Goal: Transaction & Acquisition: Book appointment/travel/reservation

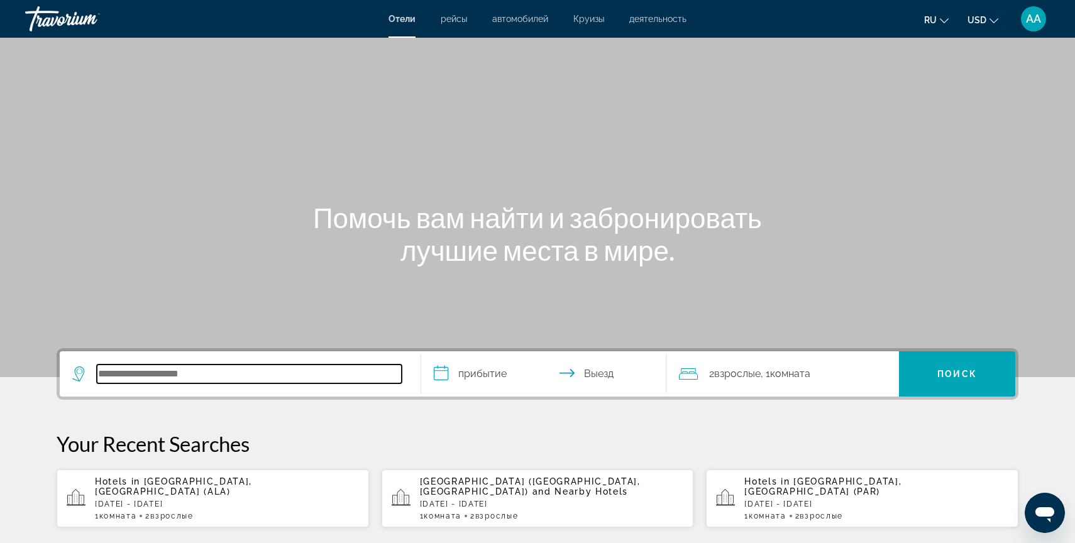
click at [162, 373] on input "Search hotel destination" at bounding box center [249, 374] width 305 height 19
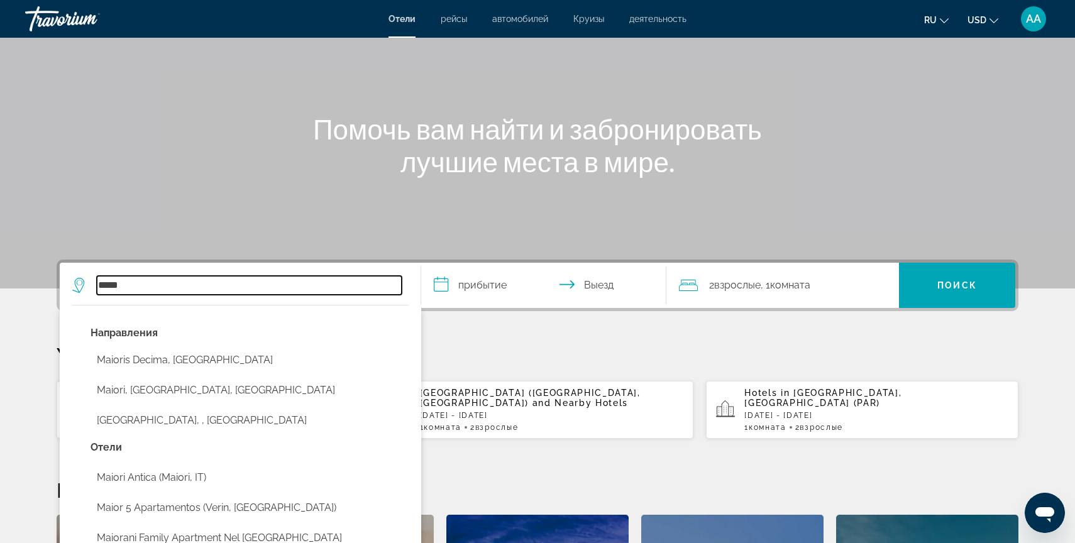
scroll to position [91, 0]
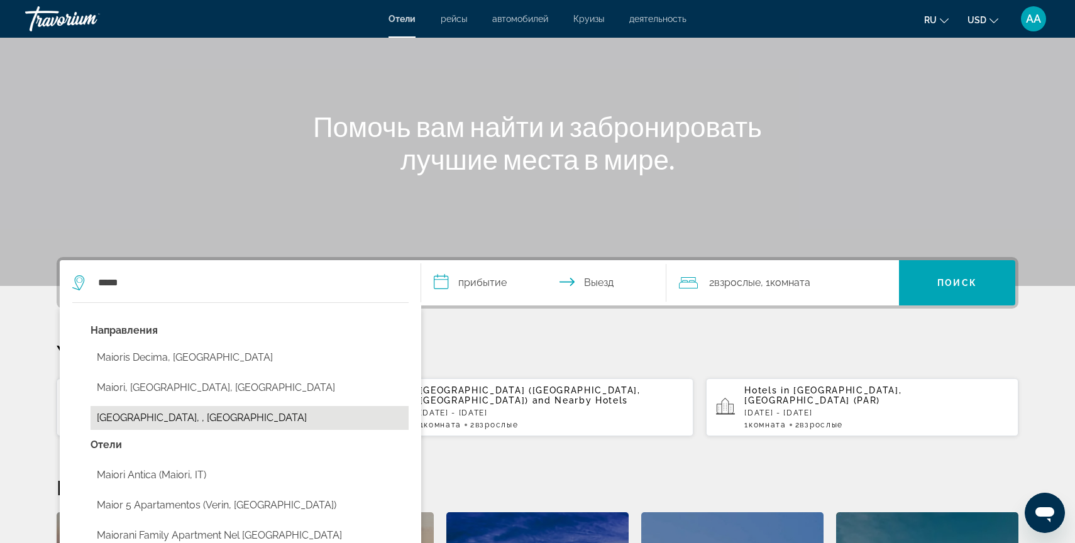
click at [174, 421] on button "[GEOGRAPHIC_DATA], , [GEOGRAPHIC_DATA]" at bounding box center [250, 418] width 318 height 24
type input "**********"
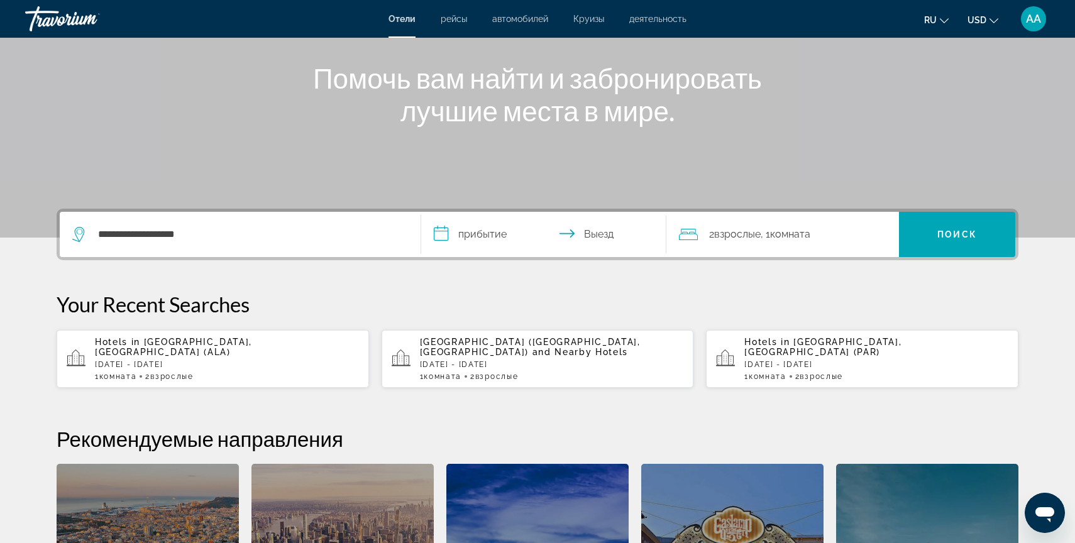
click at [486, 231] on input "**********" at bounding box center [546, 236] width 250 height 49
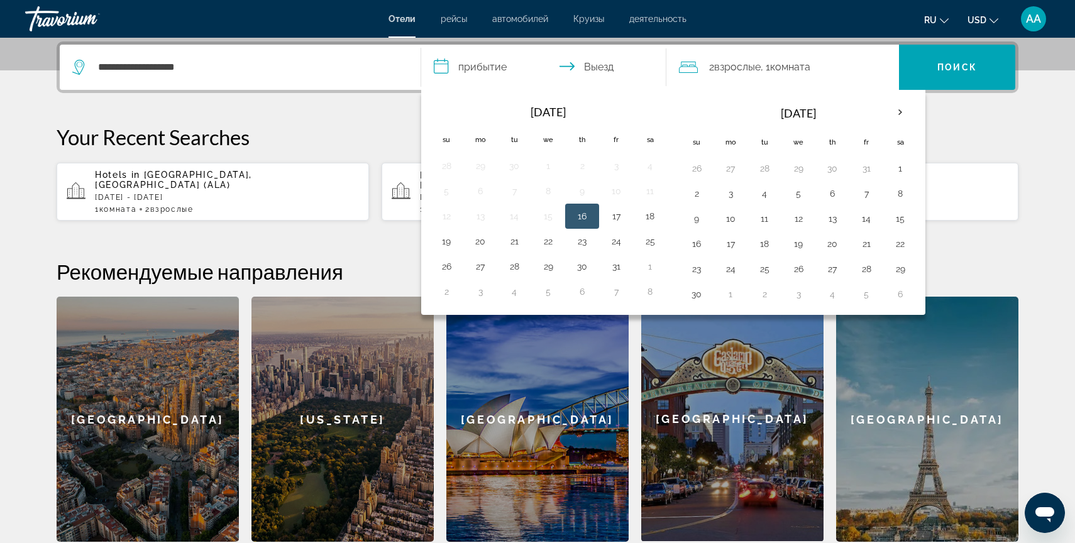
scroll to position [307, 0]
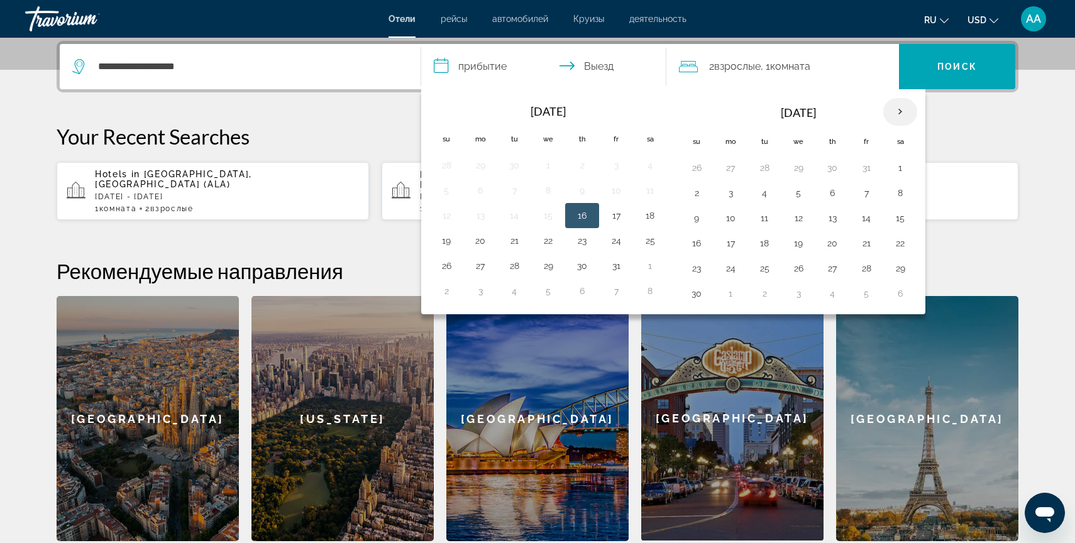
click at [901, 106] on th "Next month" at bounding box center [900, 112] width 34 height 28
click at [825, 240] on button "25" at bounding box center [832, 244] width 20 height 18
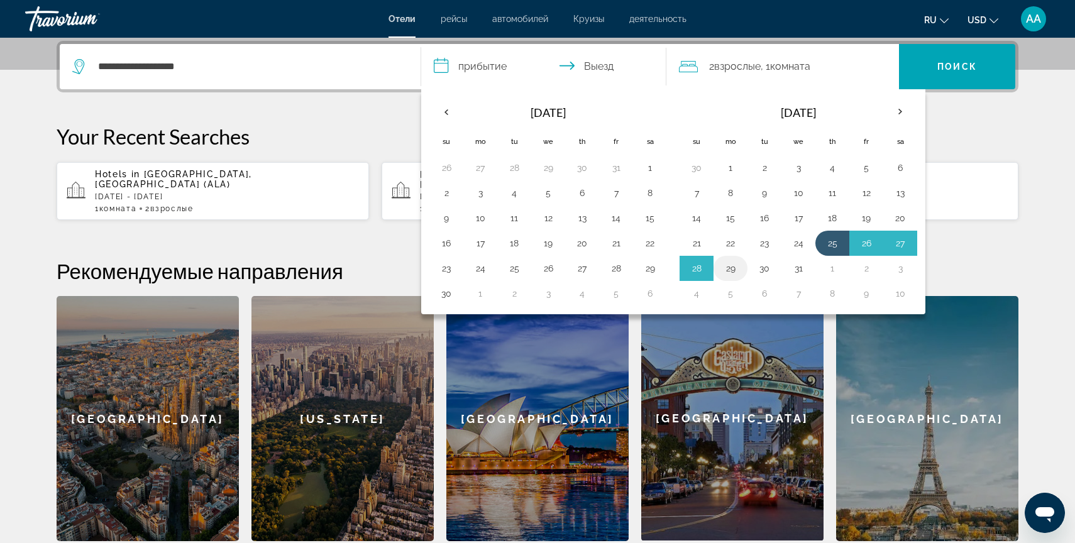
click at [735, 271] on button "29" at bounding box center [730, 269] width 20 height 18
type input "**********"
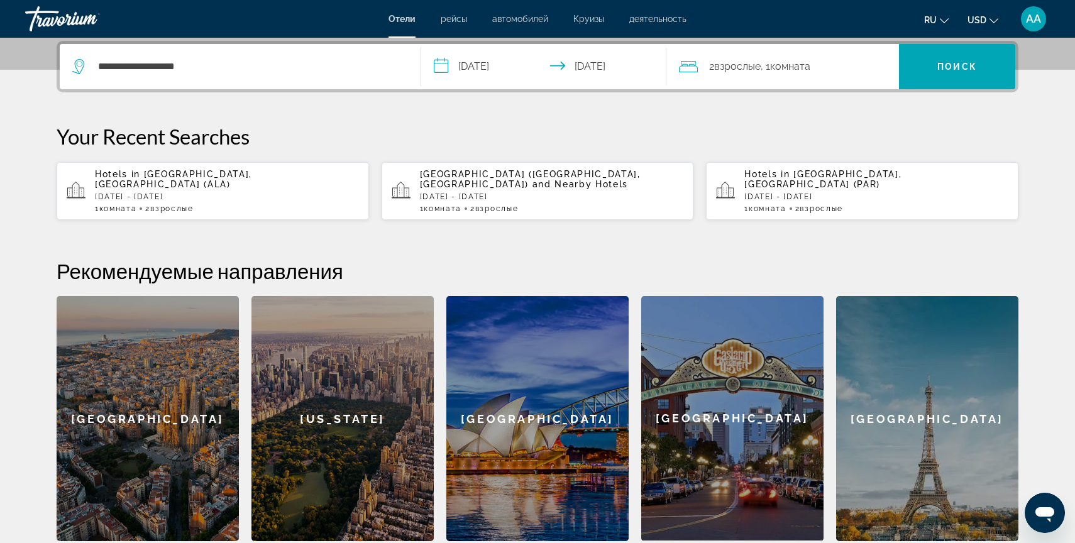
click at [744, 67] on span "Взрослые" at bounding box center [737, 66] width 47 height 12
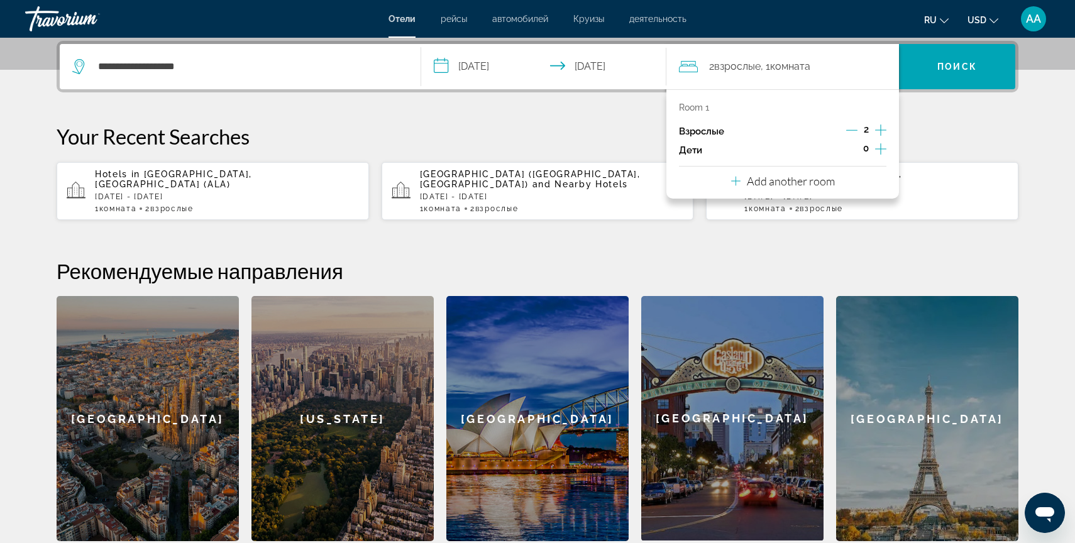
click at [880, 149] on icon "Increment children" at bounding box center [880, 148] width 11 height 11
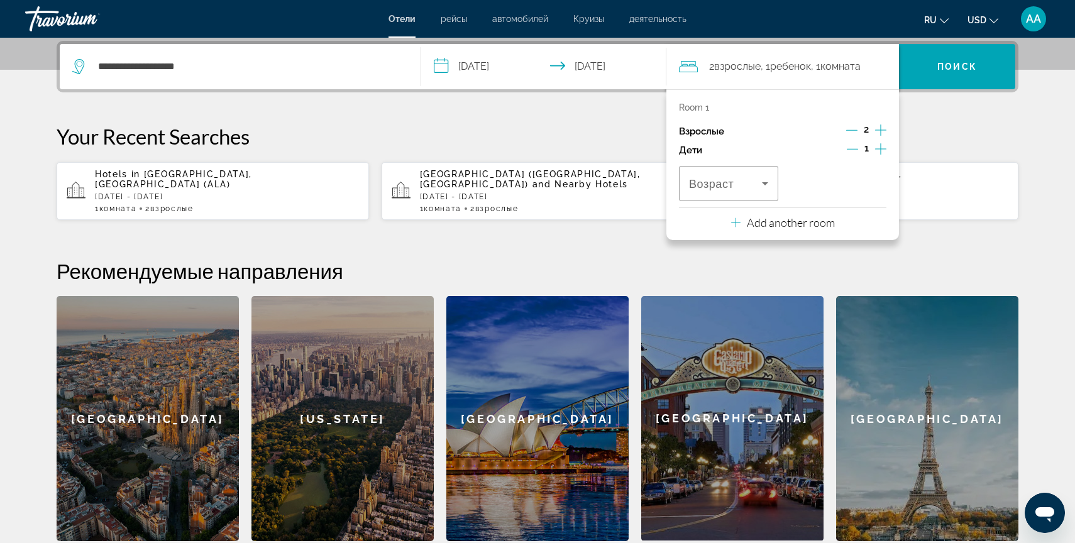
click at [880, 149] on icon "Increment children" at bounding box center [880, 148] width 11 height 11
click at [741, 183] on span "Travelers: 2 adults, 2 children" at bounding box center [725, 183] width 73 height 15
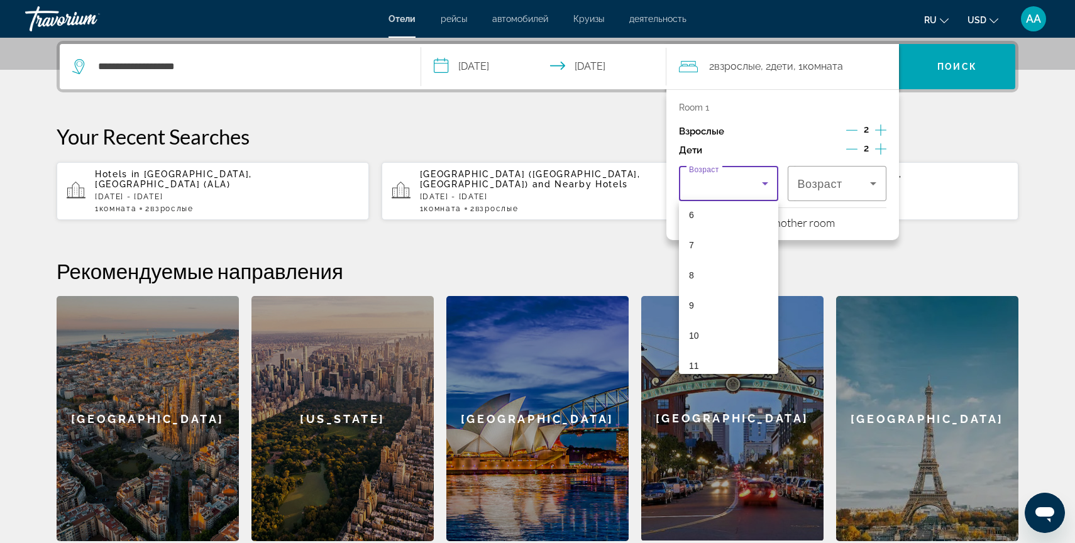
scroll to position [139, 0]
click at [722, 243] on mat-option "5" at bounding box center [728, 233] width 99 height 30
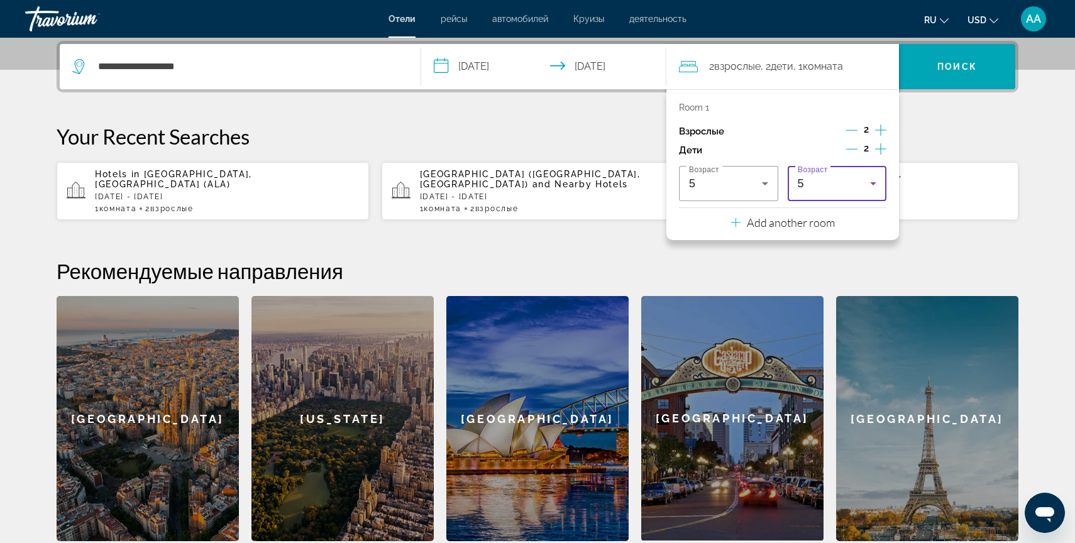
click at [815, 189] on div "5" at bounding box center [834, 183] width 73 height 15
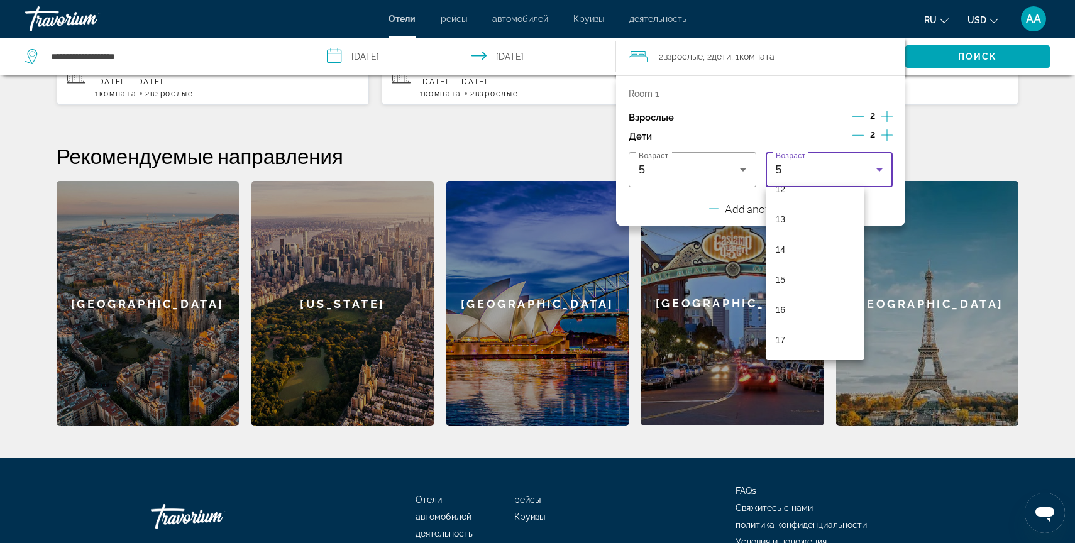
scroll to position [491, 0]
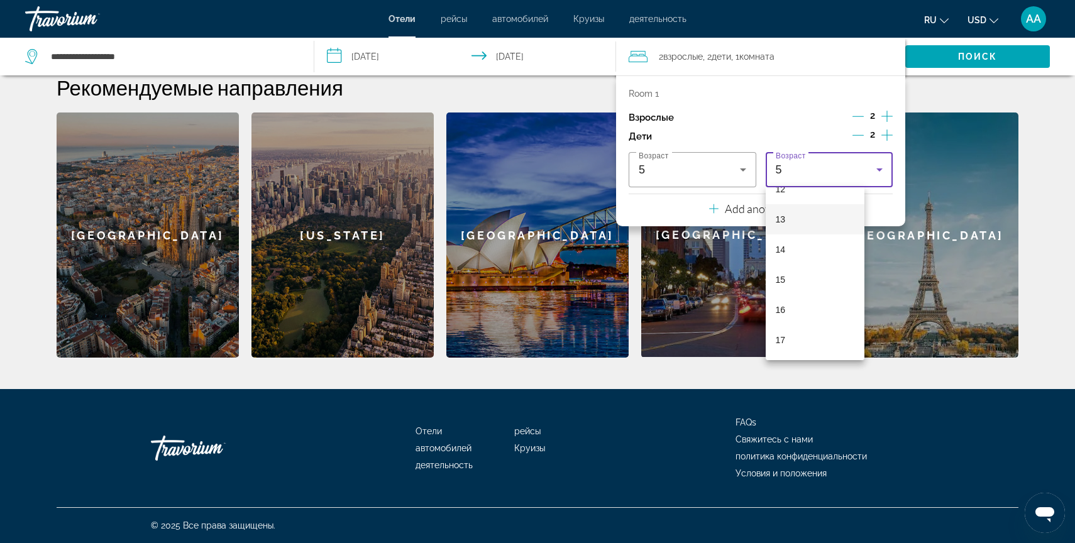
click at [803, 208] on mat-option "13" at bounding box center [815, 219] width 99 height 30
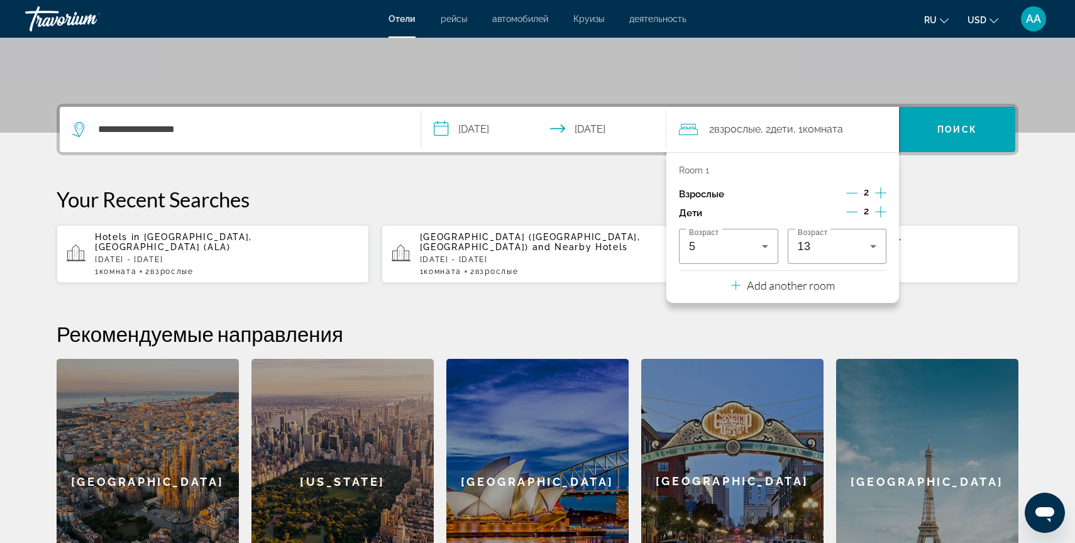
scroll to position [232, 0]
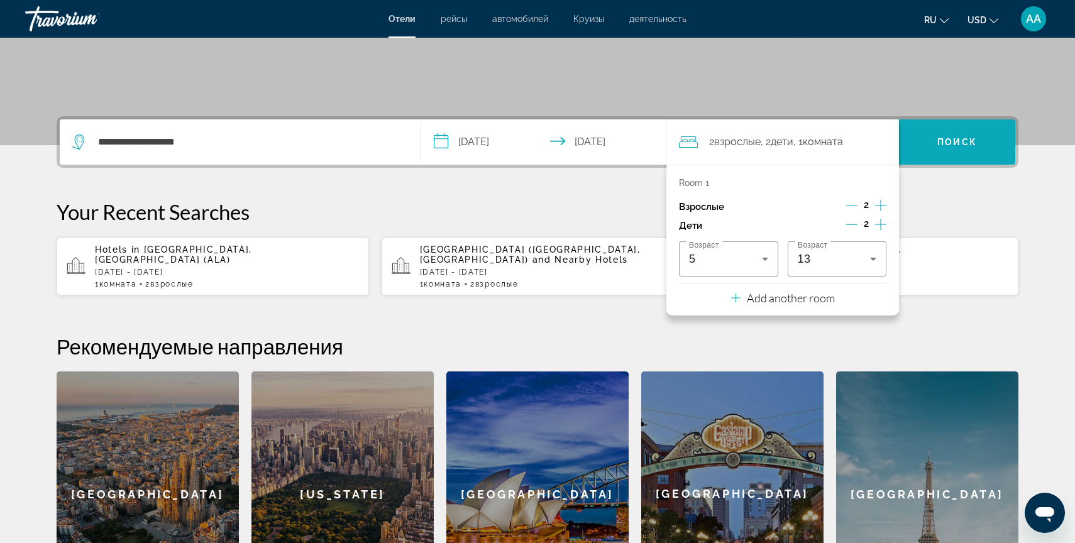
click at [946, 147] on span "Search" at bounding box center [957, 142] width 116 height 30
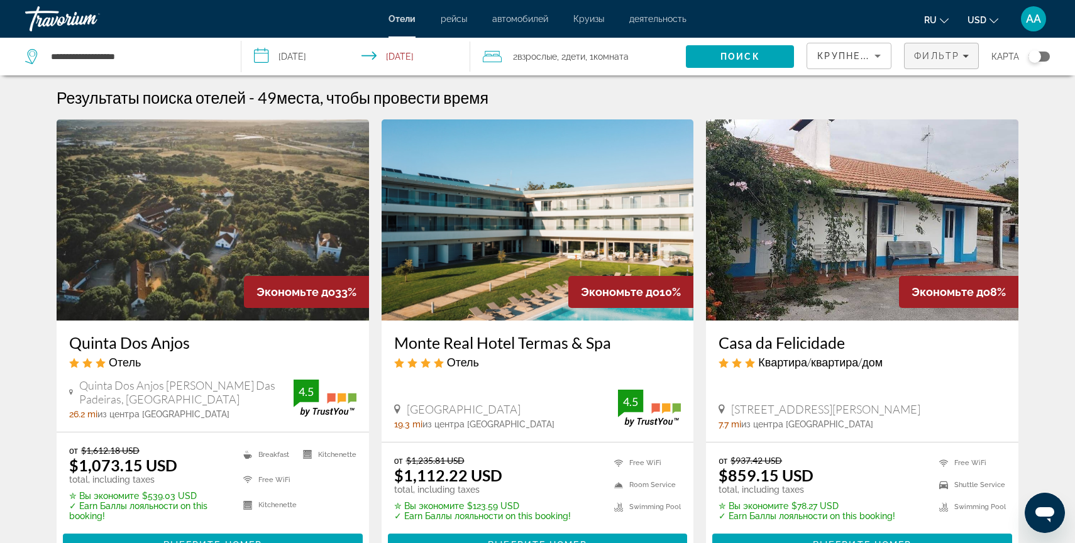
click at [935, 57] on span "Фильтр" at bounding box center [936, 56] width 45 height 10
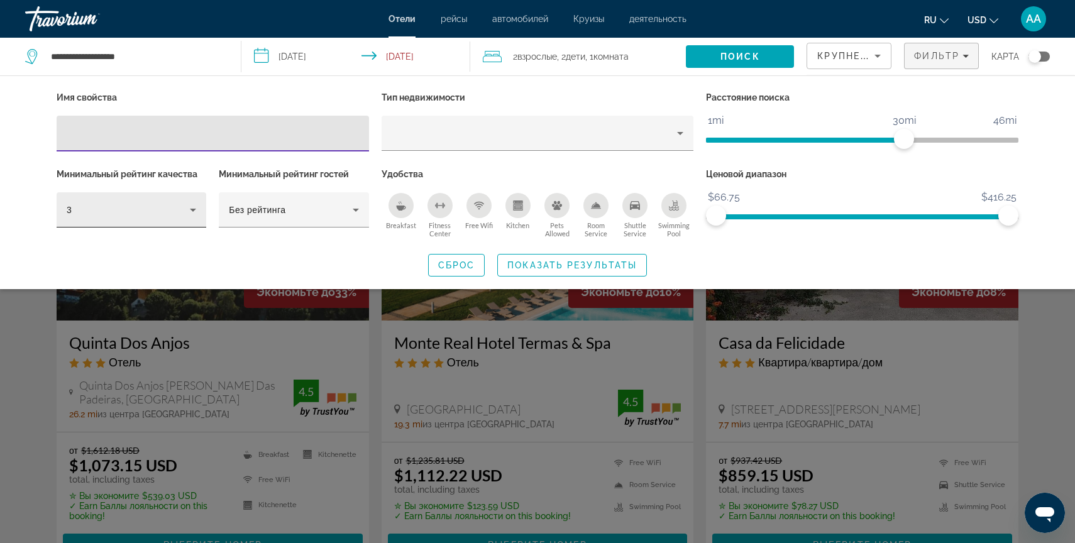
click at [174, 214] on div "3" at bounding box center [128, 209] width 123 height 15
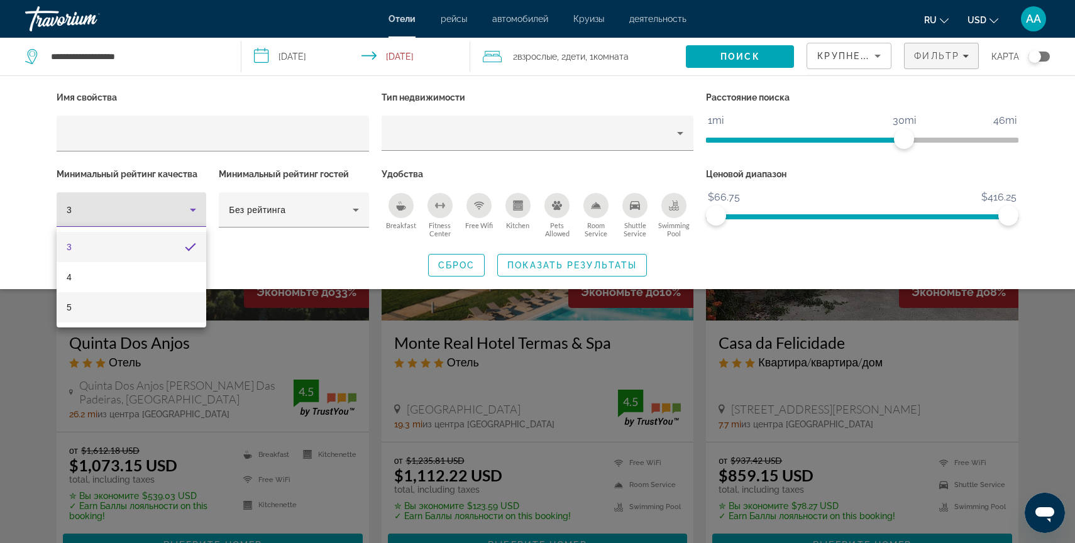
click at [155, 300] on mat-option "5" at bounding box center [132, 307] width 150 height 30
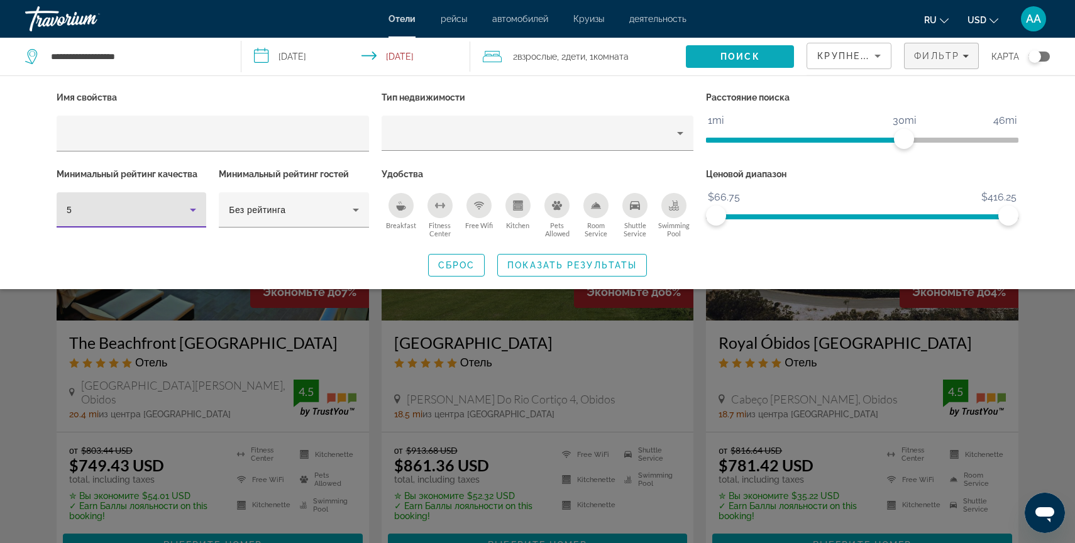
click at [749, 60] on span "Поиск" at bounding box center [740, 57] width 40 height 10
click at [758, 56] on span "Поиск" at bounding box center [740, 57] width 40 height 10
click at [620, 266] on span "Показать результаты" at bounding box center [572, 265] width 130 height 10
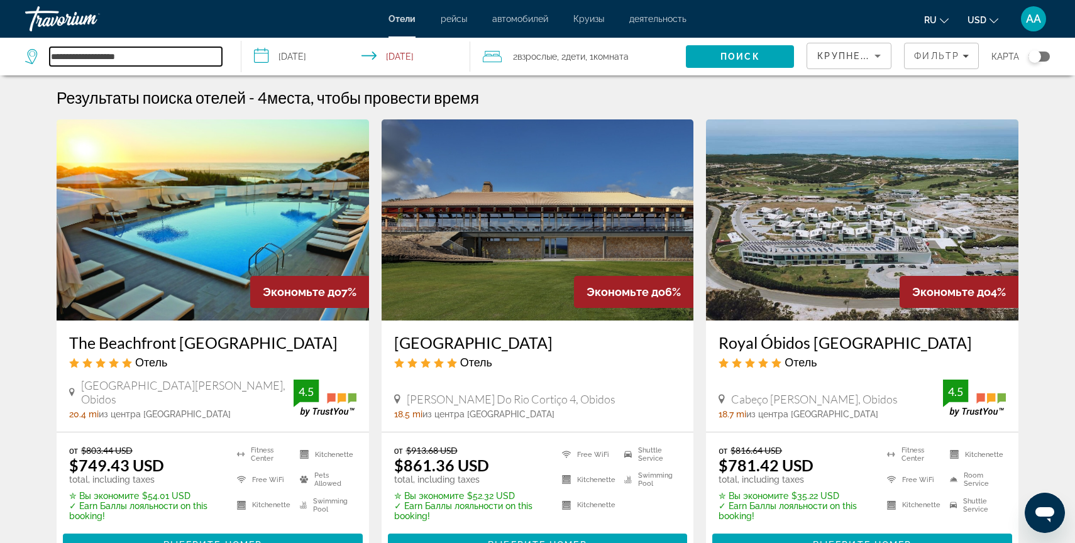
click at [104, 57] on input "**********" at bounding box center [136, 56] width 172 height 19
click at [130, 58] on input "**********" at bounding box center [136, 56] width 172 height 19
type input "*"
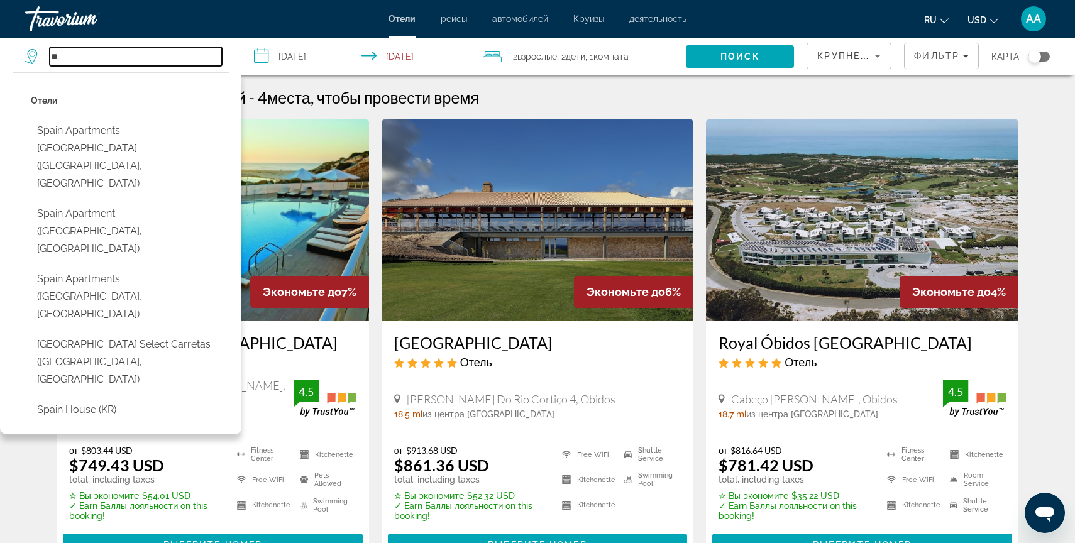
type input "*"
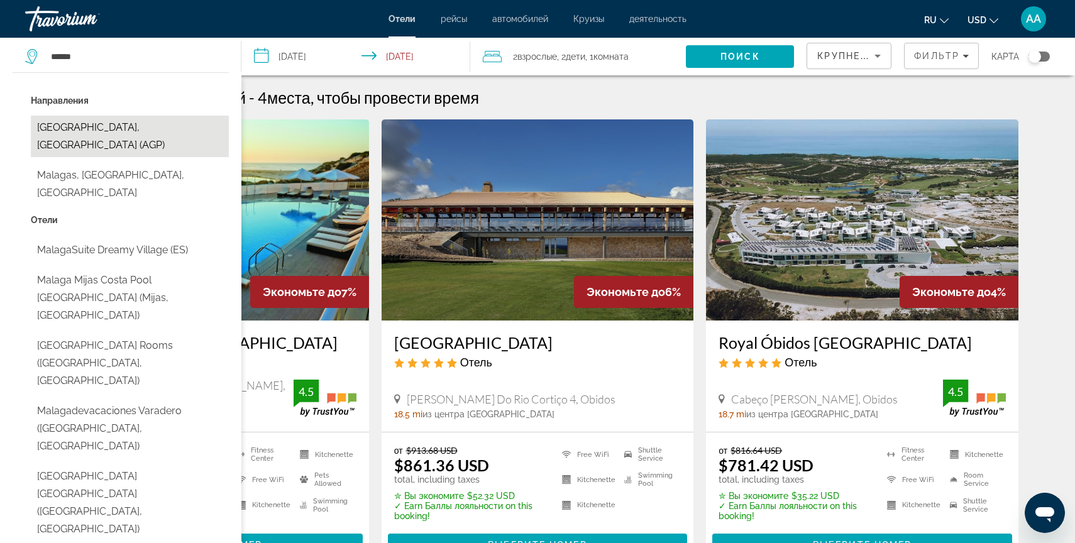
click at [85, 137] on button "[GEOGRAPHIC_DATA], [GEOGRAPHIC_DATA] (AGP)" at bounding box center [130, 136] width 198 height 41
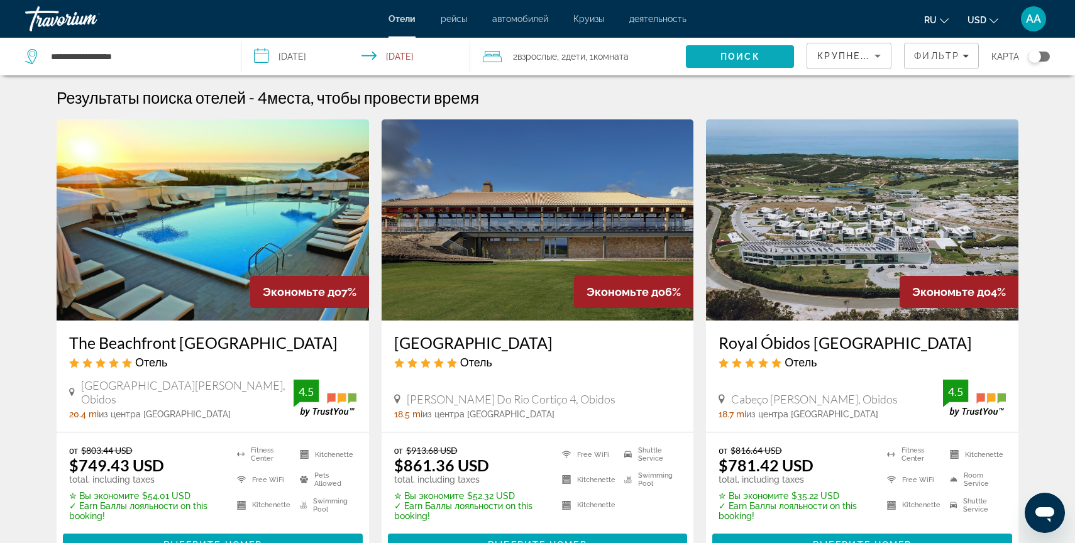
click at [741, 58] on span "Поиск" at bounding box center [740, 57] width 40 height 10
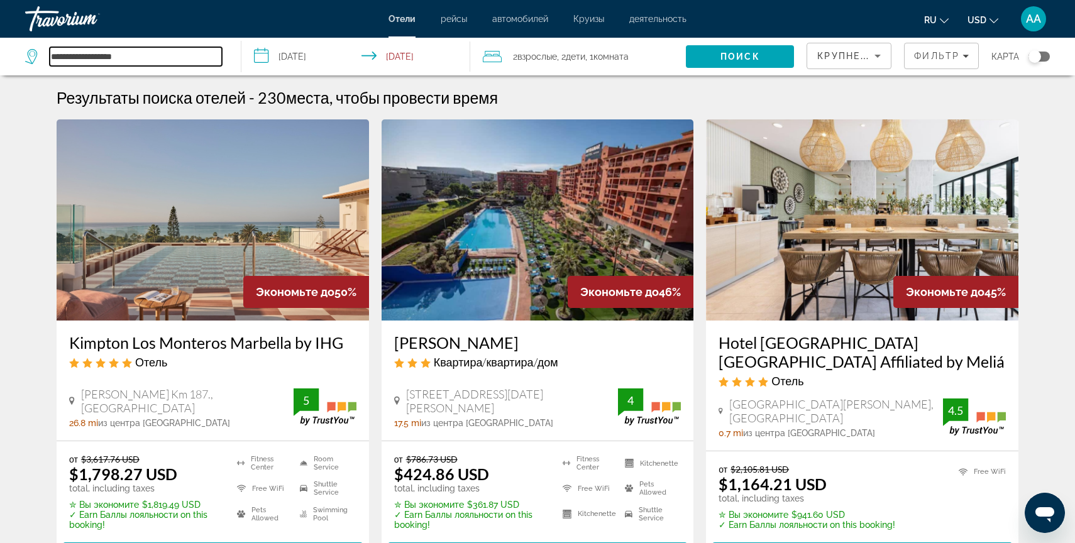
click at [104, 54] on input "**********" at bounding box center [136, 56] width 172 height 19
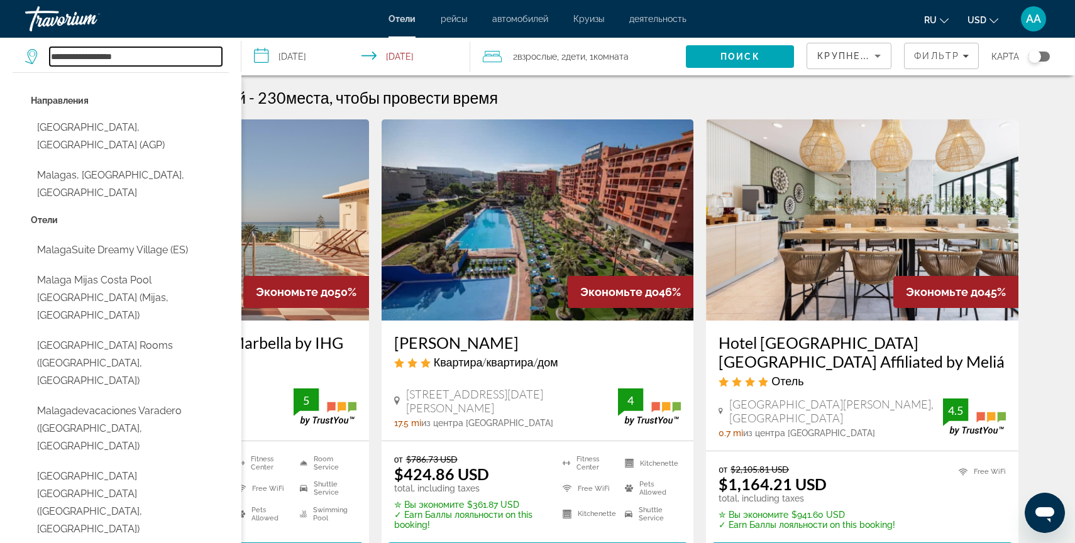
click at [199, 57] on input "**********" at bounding box center [136, 56] width 172 height 19
type input "*"
type input "*****"
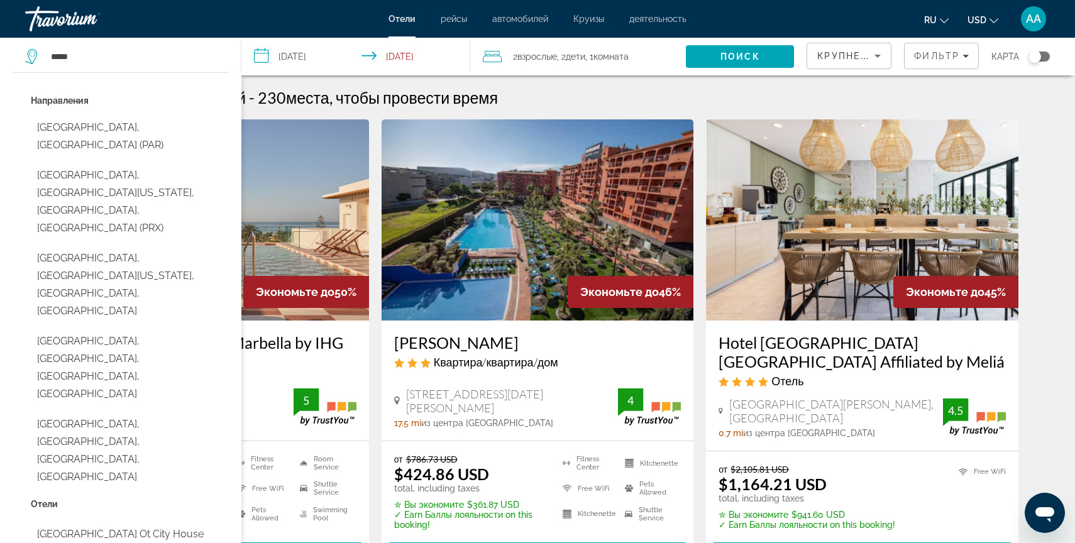
click at [312, 53] on input "**********" at bounding box center [358, 58] width 234 height 41
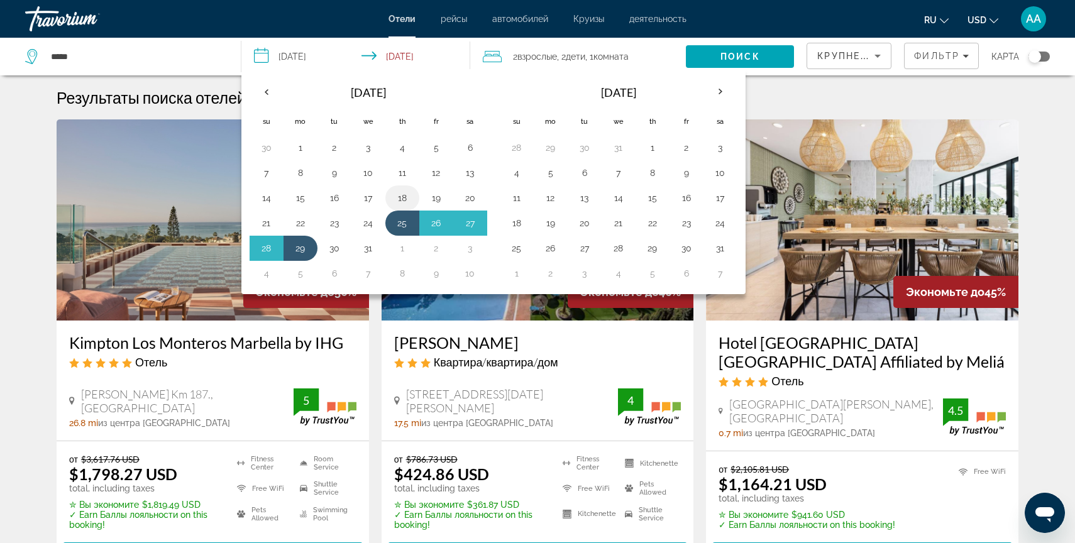
click at [406, 201] on button "18" at bounding box center [402, 198] width 20 height 18
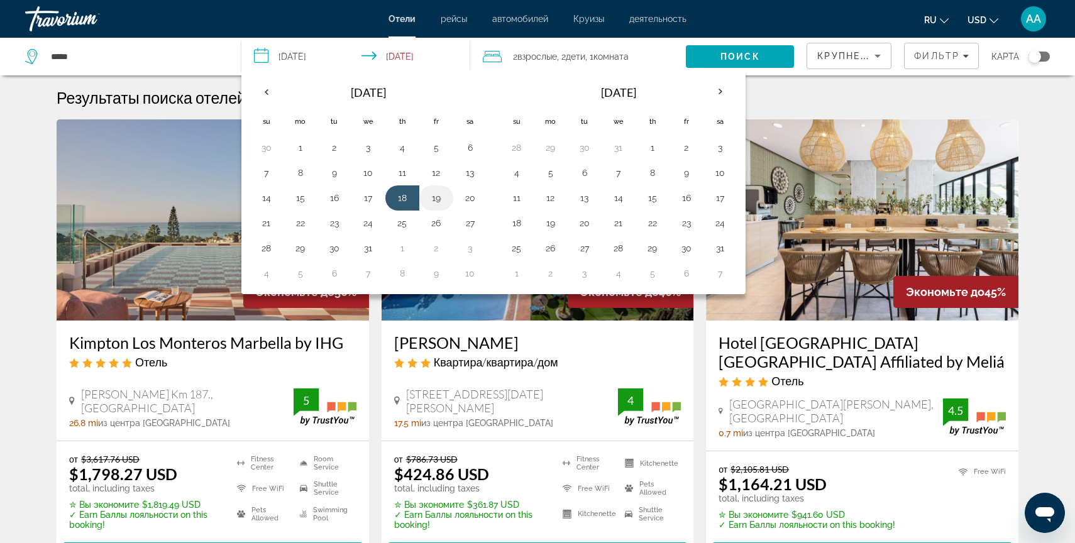
click at [439, 197] on button "19" at bounding box center [436, 198] width 20 height 18
type input "**********"
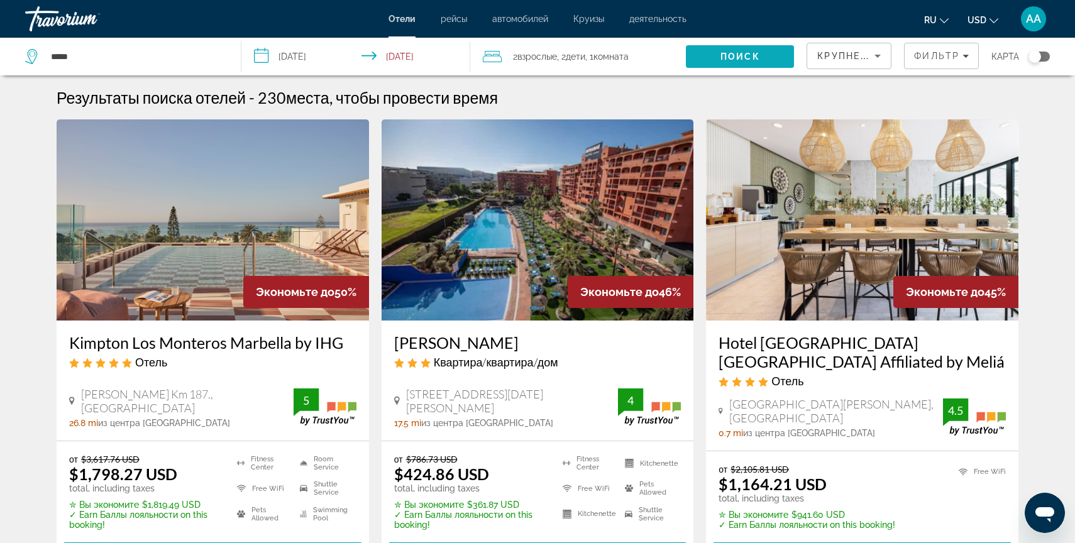
click at [722, 57] on span "Поиск" at bounding box center [740, 57] width 40 height 10
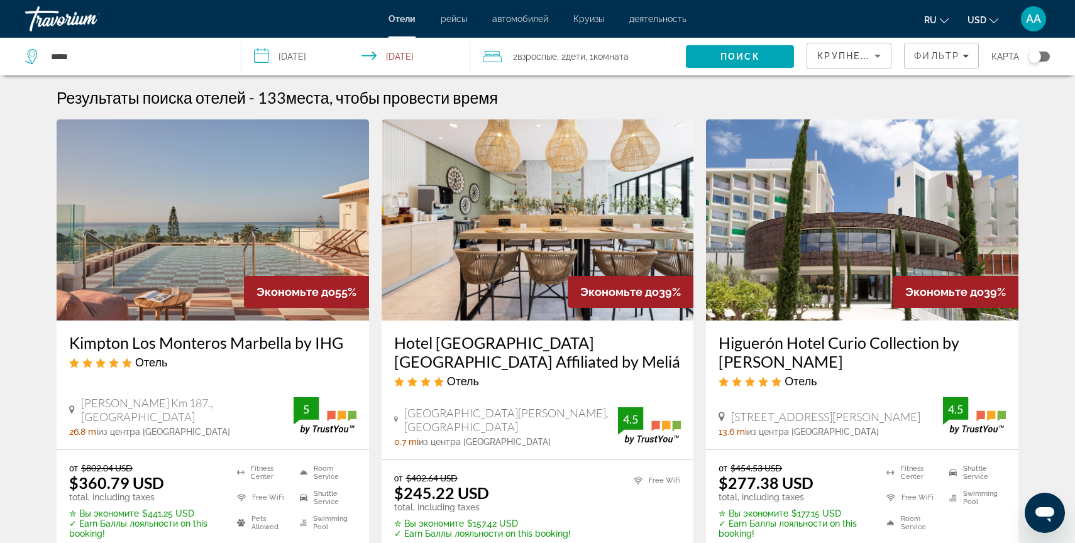
click at [1037, 59] on div "Toggle map" at bounding box center [1035, 56] width 13 height 13
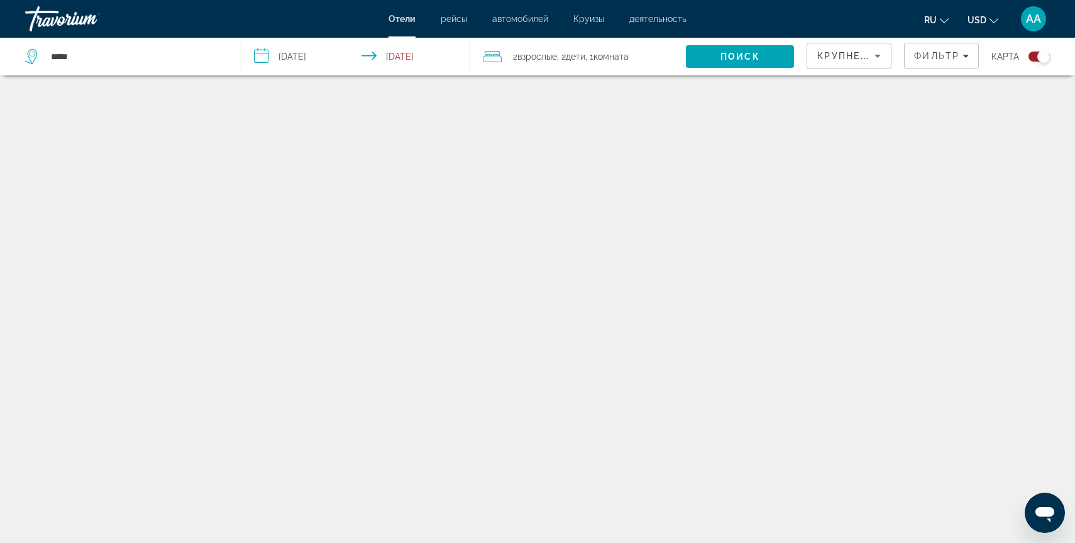
scroll to position [75, 0]
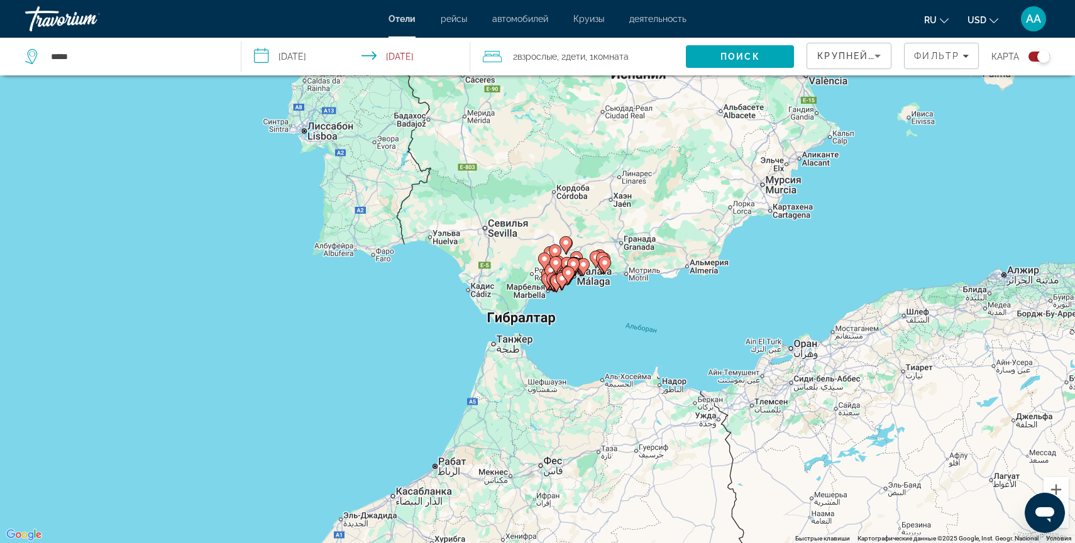
click at [612, 252] on div "Чтобы активировать перетаскивание с помощью клавиатуры, нажмите Alt + Ввод. Пос…" at bounding box center [537, 271] width 1075 height 543
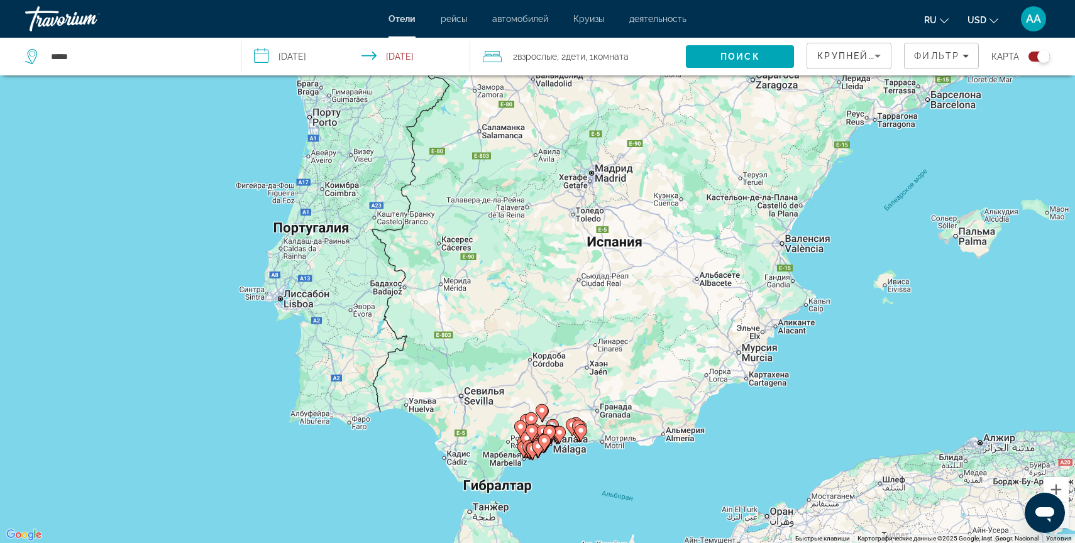
drag, startPoint x: 612, startPoint y: 252, endPoint x: 588, endPoint y: 424, distance: 173.3
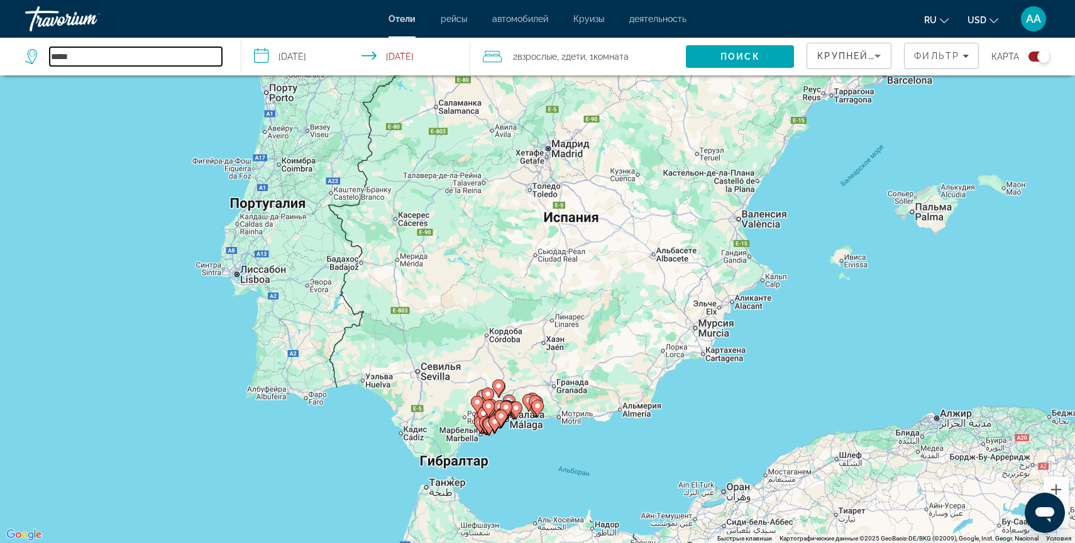
click at [77, 55] on input "*****" at bounding box center [136, 56] width 172 height 19
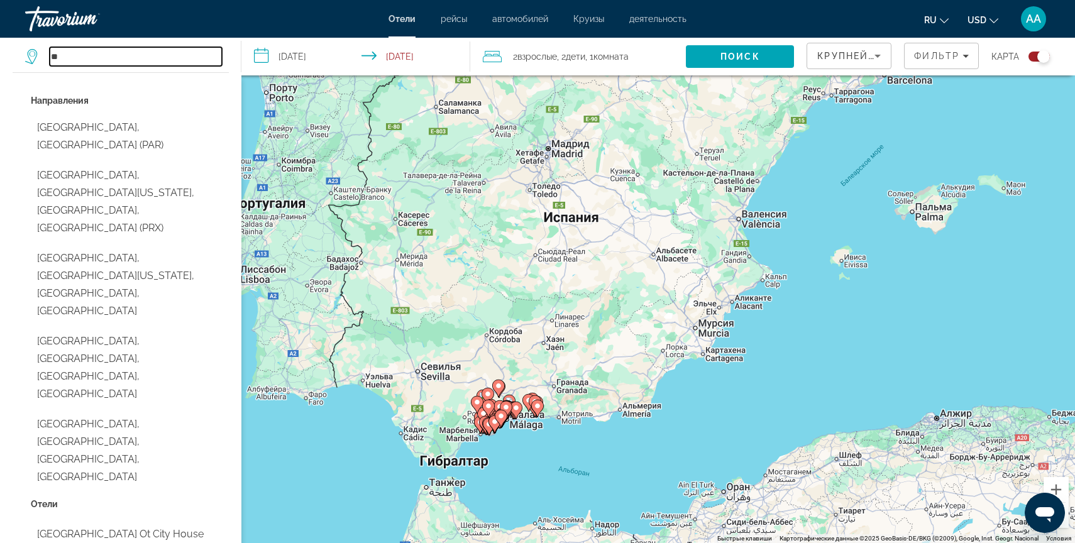
type input "*"
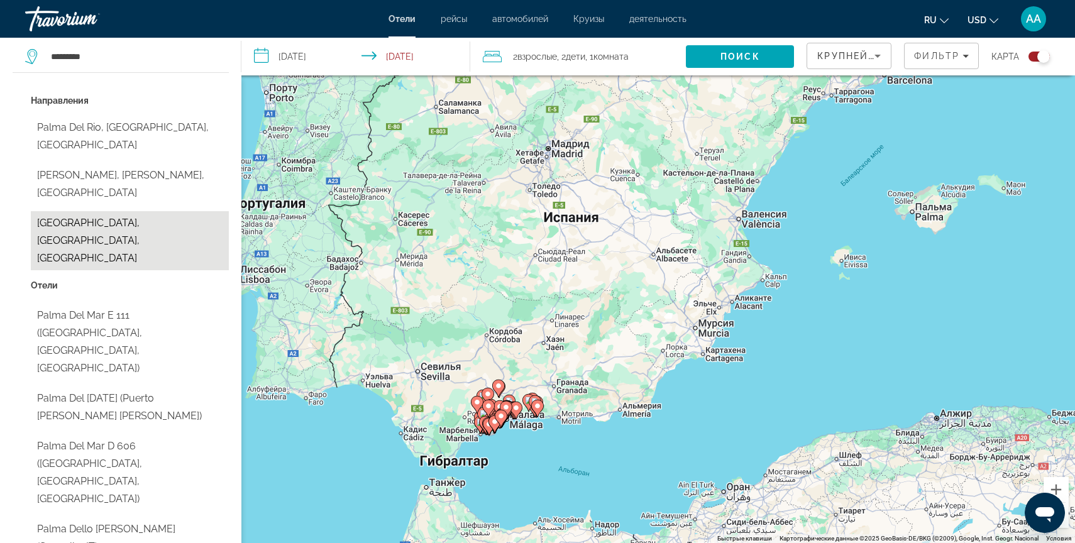
click at [77, 211] on button "[GEOGRAPHIC_DATA], [GEOGRAPHIC_DATA], [GEOGRAPHIC_DATA]" at bounding box center [130, 240] width 198 height 59
type input "**********"
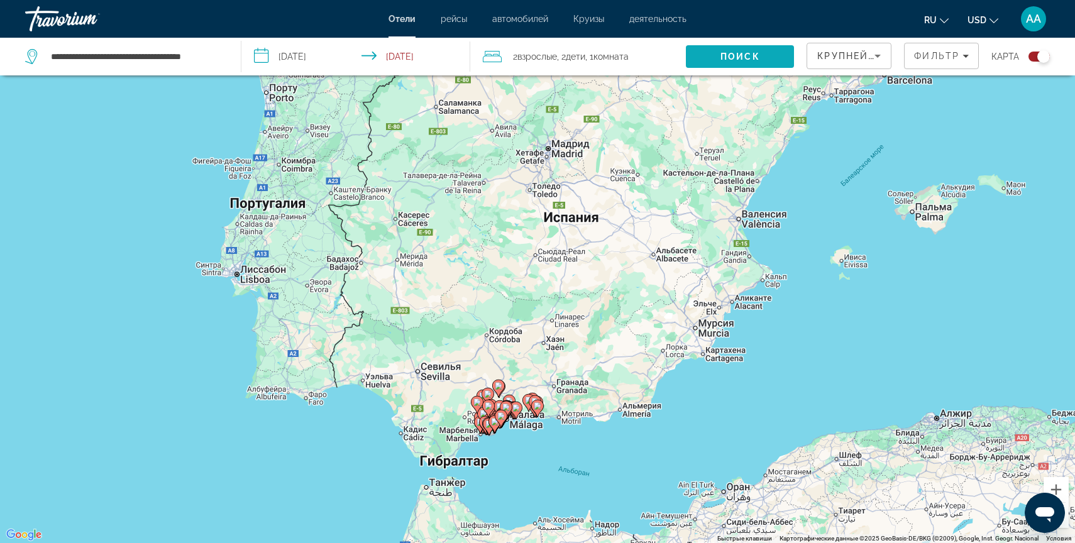
click at [720, 46] on span "Search" at bounding box center [740, 56] width 108 height 30
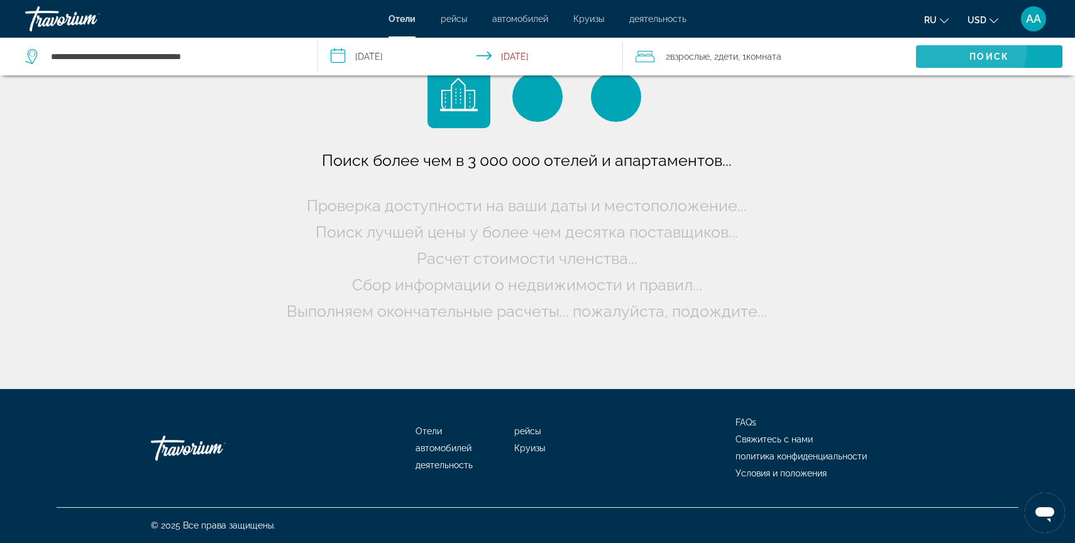
scroll to position [0, 0]
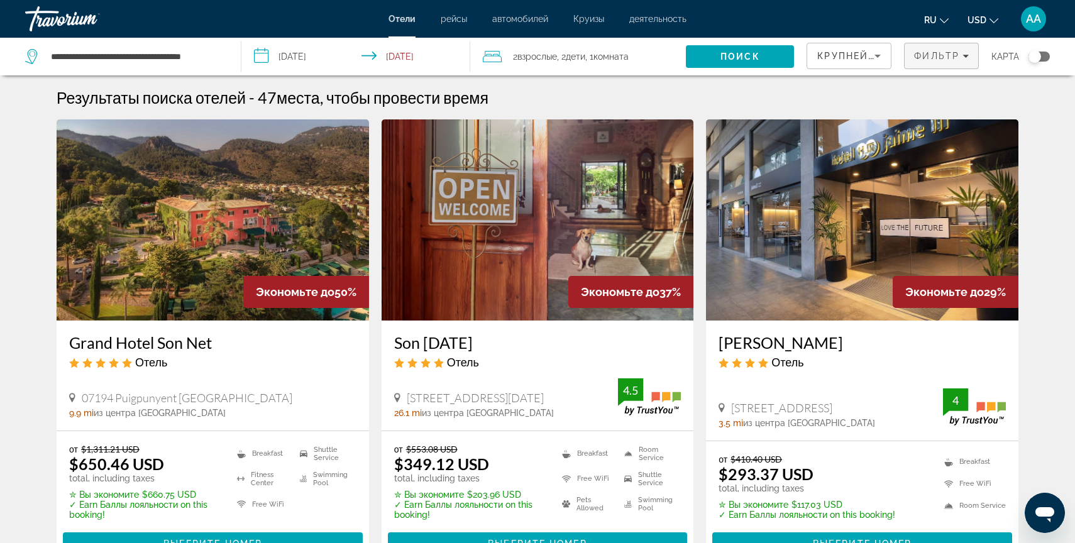
click at [942, 52] on span "Фильтр" at bounding box center [936, 56] width 45 height 10
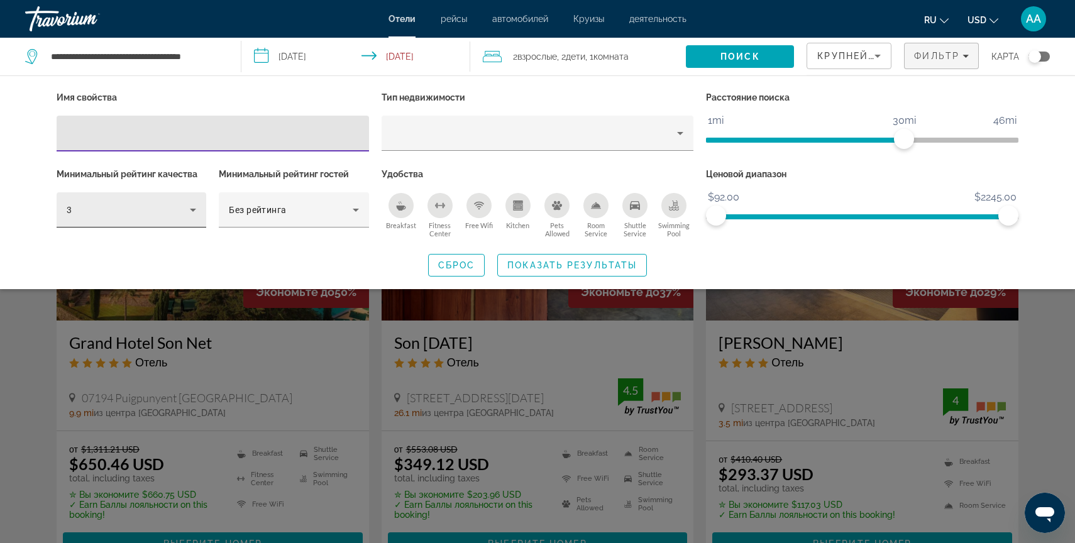
click at [92, 200] on div "3" at bounding box center [132, 209] width 130 height 35
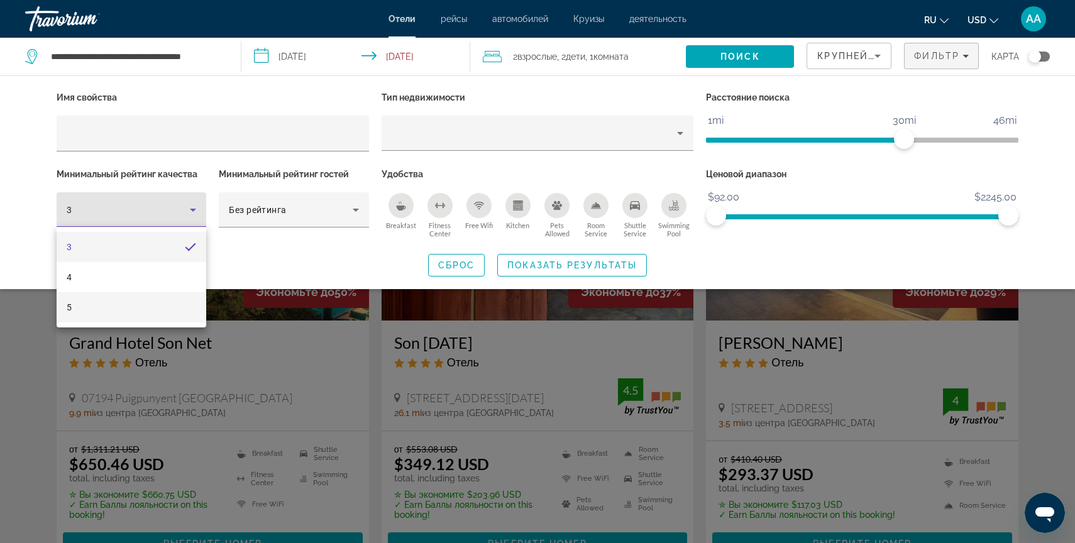
click at [123, 310] on mat-option "5" at bounding box center [132, 307] width 150 height 30
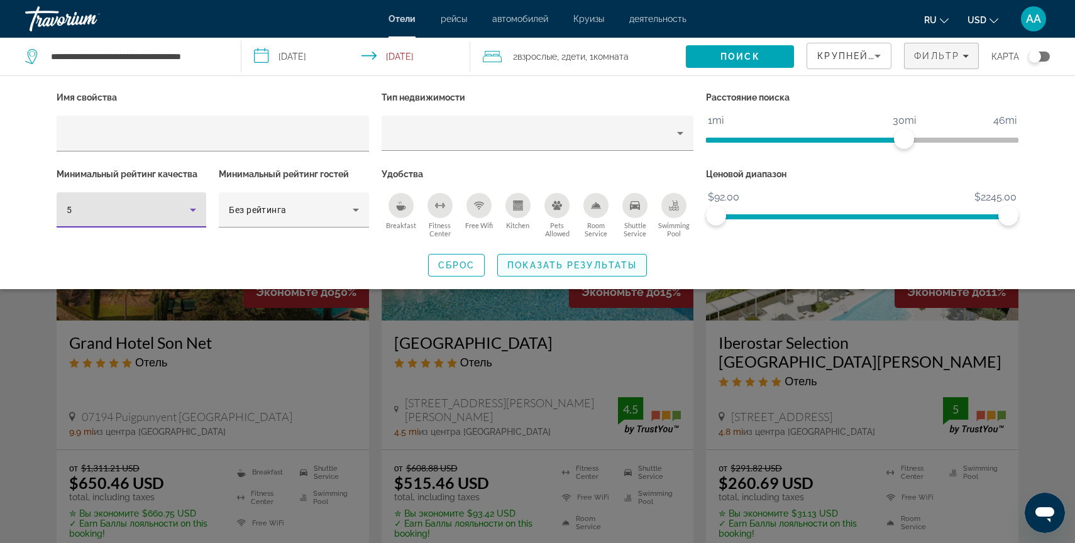
click at [546, 265] on span "Показать результаты" at bounding box center [572, 265] width 130 height 10
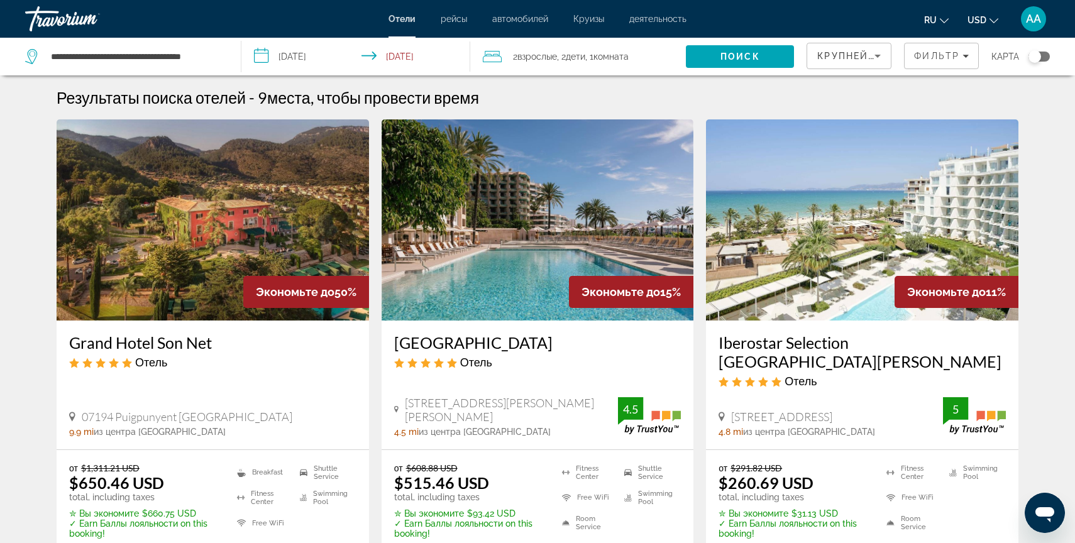
click at [171, 218] on img "Main content" at bounding box center [213, 219] width 312 height 201
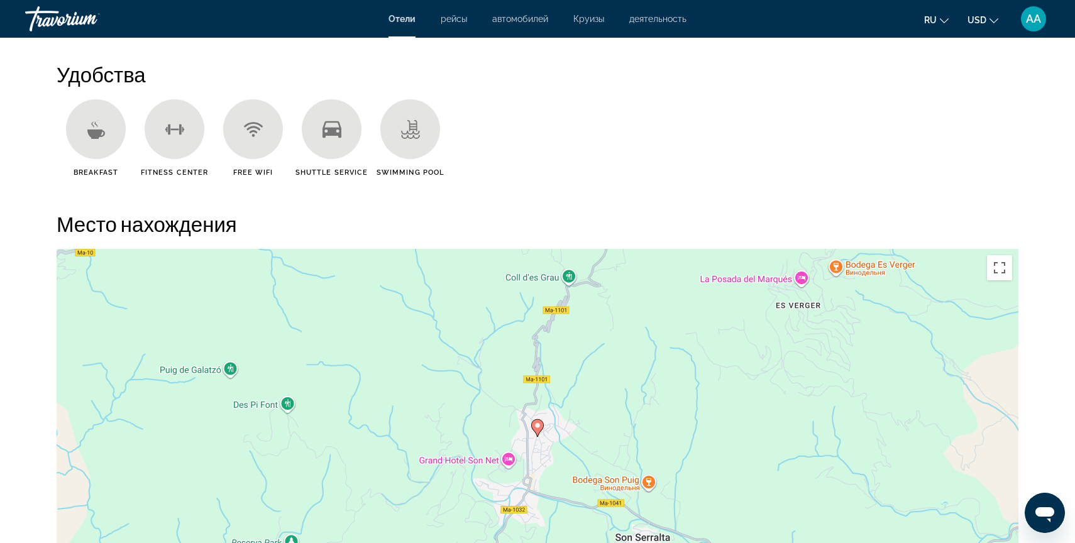
scroll to position [1214, 0]
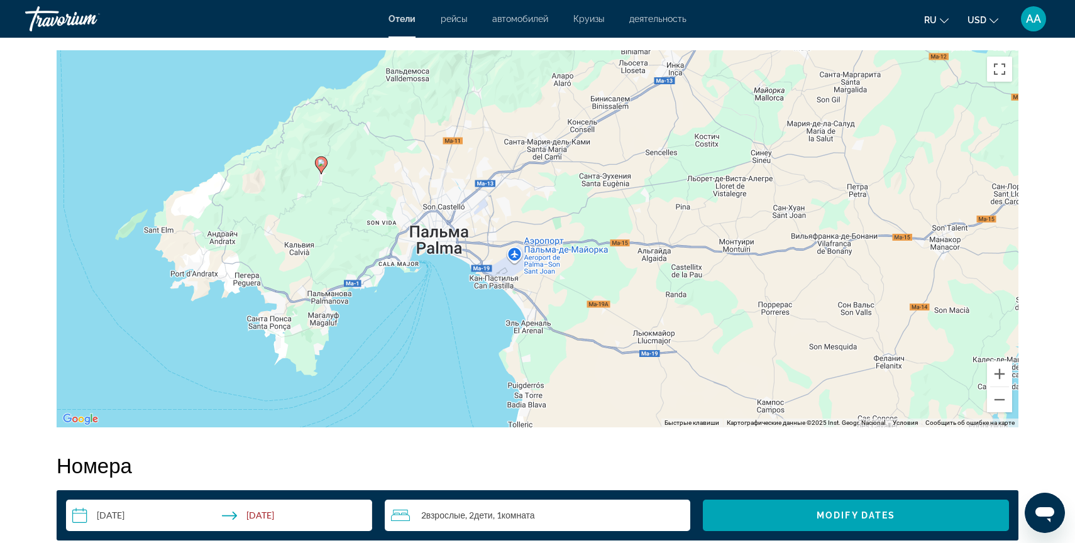
drag, startPoint x: 445, startPoint y: 329, endPoint x: 443, endPoint y: 250, distance: 79.9
click at [443, 250] on div "Чтобы активировать перетаскивание с помощью клавиатуры, нажмите Alt + Ввод. Пос…" at bounding box center [538, 238] width 962 height 377
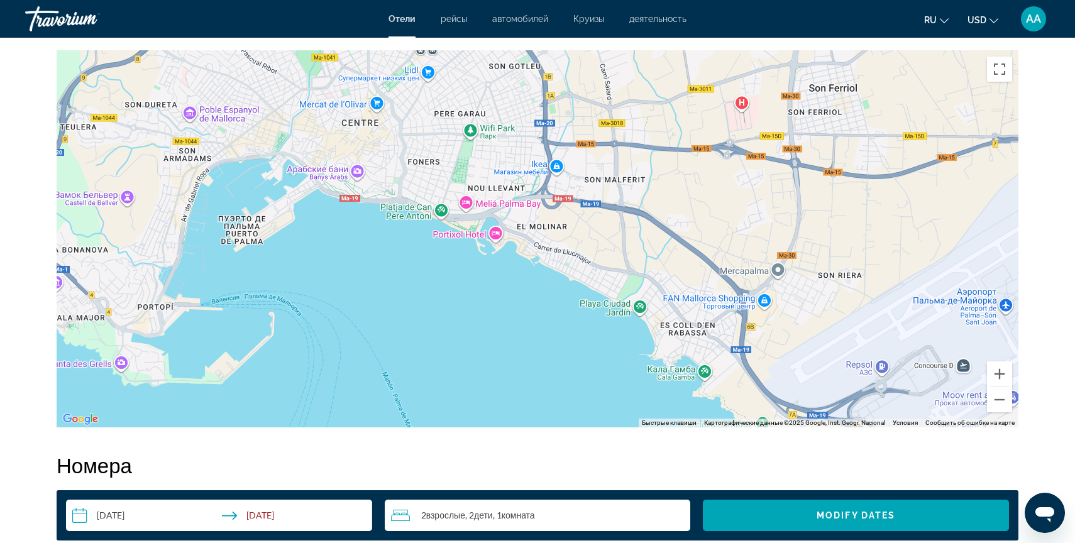
click at [446, 215] on div "Main content" at bounding box center [538, 238] width 962 height 377
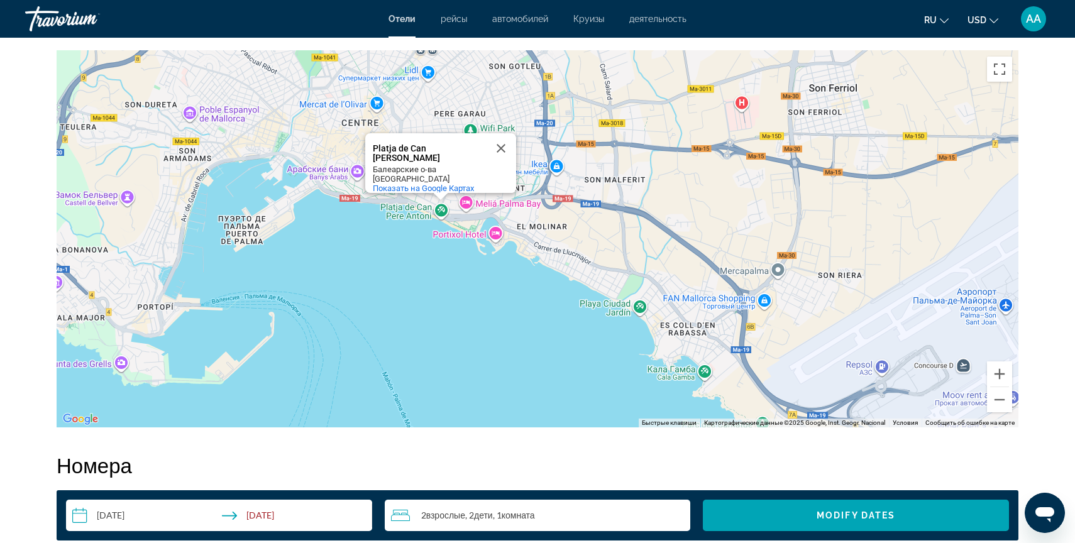
click at [411, 144] on div "Platja de Can [PERSON_NAME]" at bounding box center [429, 153] width 113 height 19
click at [504, 140] on button "Закрыть" at bounding box center [501, 148] width 30 height 30
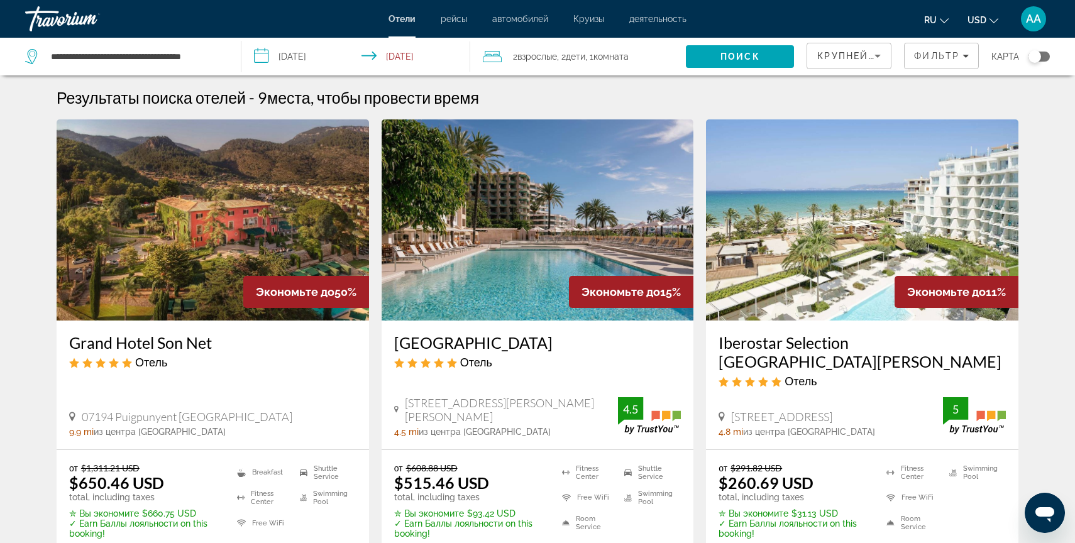
click at [1045, 55] on div "Toggle map" at bounding box center [1039, 57] width 21 height 10
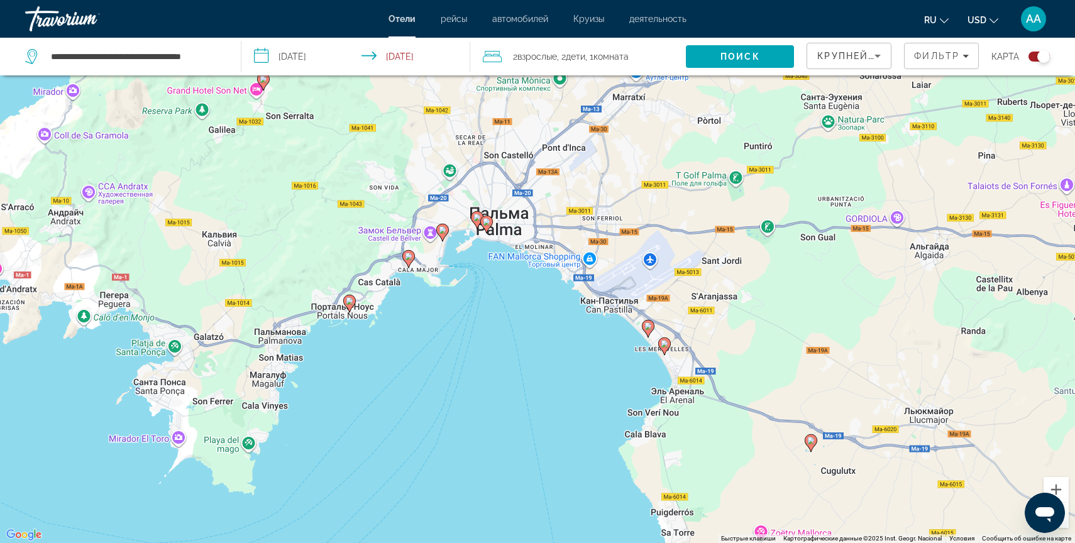
click at [541, 262] on div "Чтобы активировать перетаскивание с помощью клавиатуры, нажмите Alt + Ввод. Пос…" at bounding box center [537, 271] width 1075 height 543
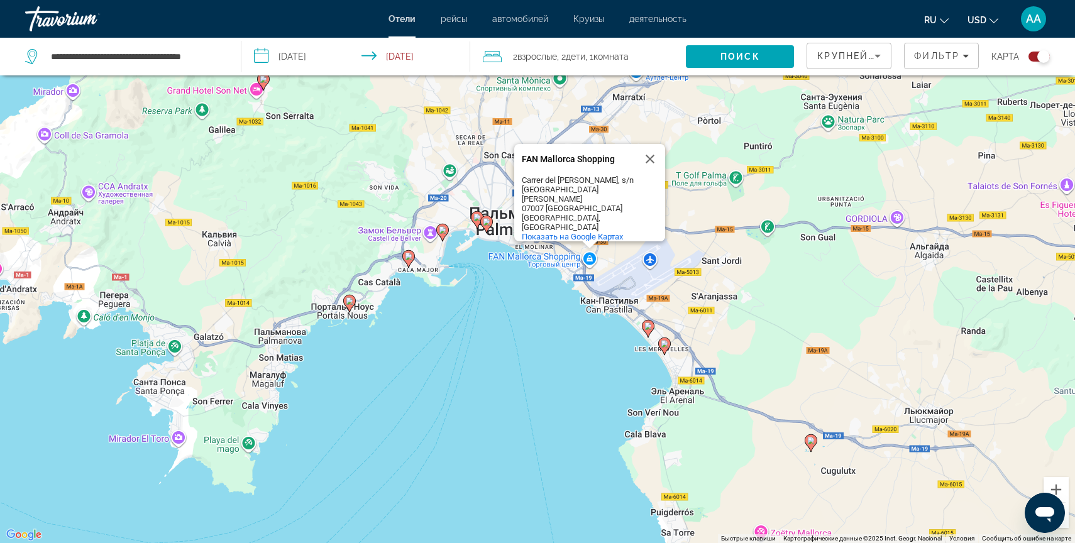
click at [520, 257] on div "Чтобы активировать перетаскивание с помощью клавиатуры, нажмите Alt + Ввод. Пос…" at bounding box center [537, 271] width 1075 height 543
click at [492, 225] on gmp-advanced-marker "Main content" at bounding box center [486, 224] width 13 height 19
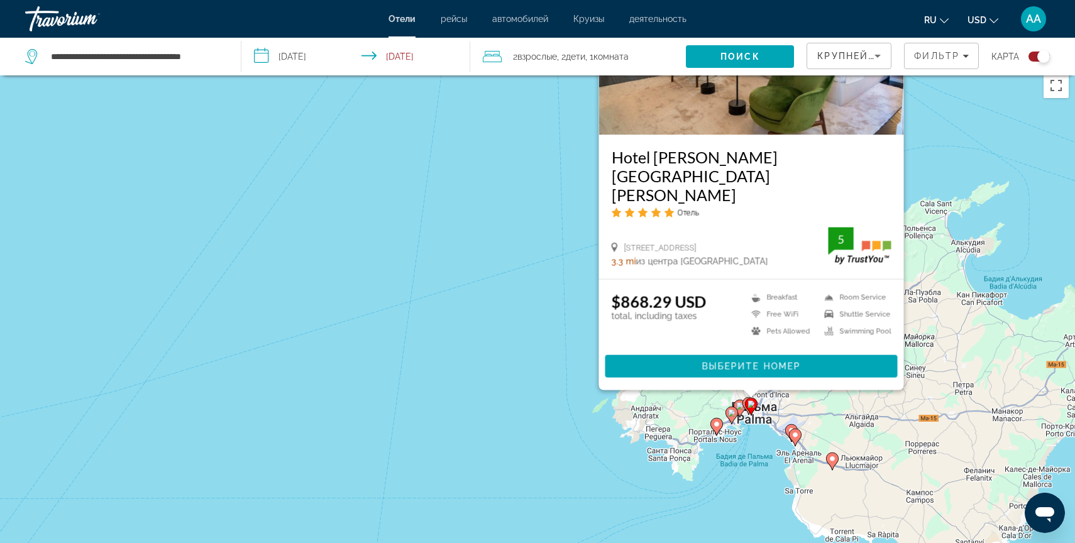
scroll to position [0, 0]
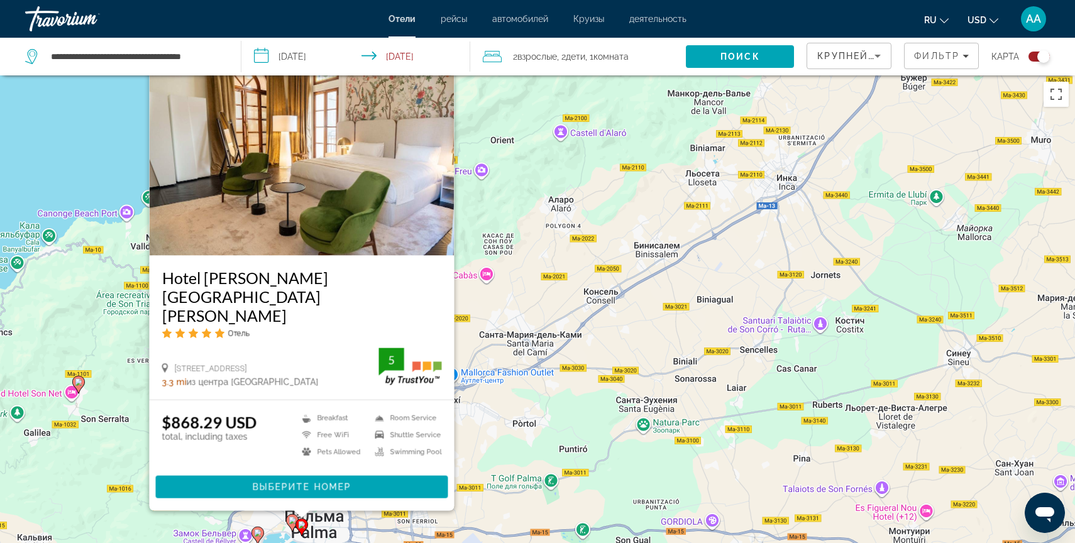
drag, startPoint x: 851, startPoint y: 360, endPoint x: 1030, endPoint y: -38, distance: 437.0
click at [1030, 0] on html "**********" at bounding box center [537, 271] width 1075 height 543
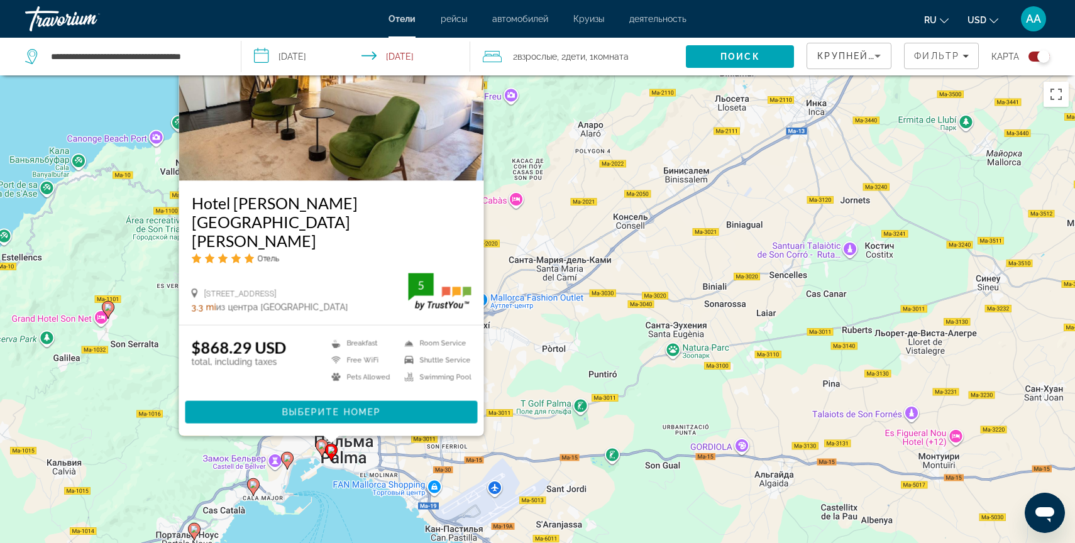
drag, startPoint x: 763, startPoint y: 244, endPoint x: 780, endPoint y: 180, distance: 66.3
click at [780, 180] on div "Чтобы активировать перетаскивание с помощью клавиатуры, нажмите Alt + Ввод. Пос…" at bounding box center [537, 346] width 1075 height 543
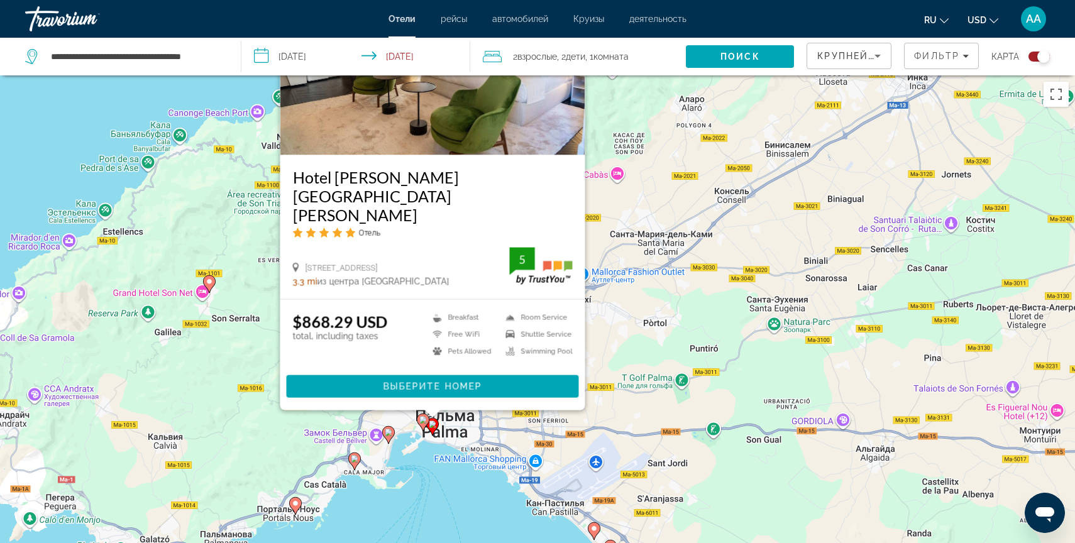
drag, startPoint x: 643, startPoint y: 258, endPoint x: 644, endPoint y: 294, distance: 35.8
click at [644, 294] on div "Чтобы активировать перетаскивание с помощью клавиатуры, нажмите Alt + Ввод. Пос…" at bounding box center [537, 346] width 1075 height 543
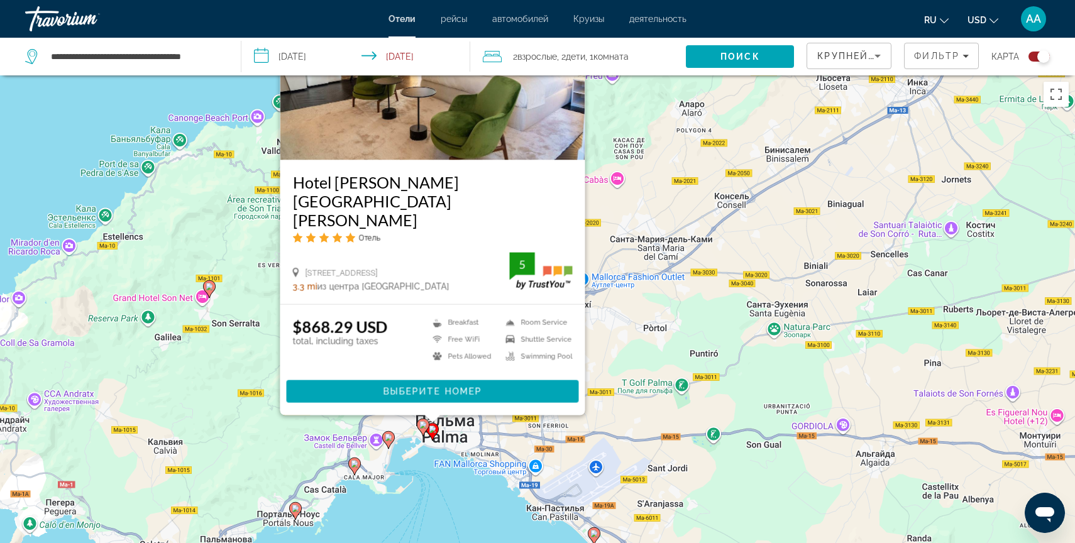
click at [644, 294] on div "Чтобы активировать перетаскивание с помощью клавиатуры, нажмите Alt + Ввод. Пос…" at bounding box center [537, 346] width 1075 height 543
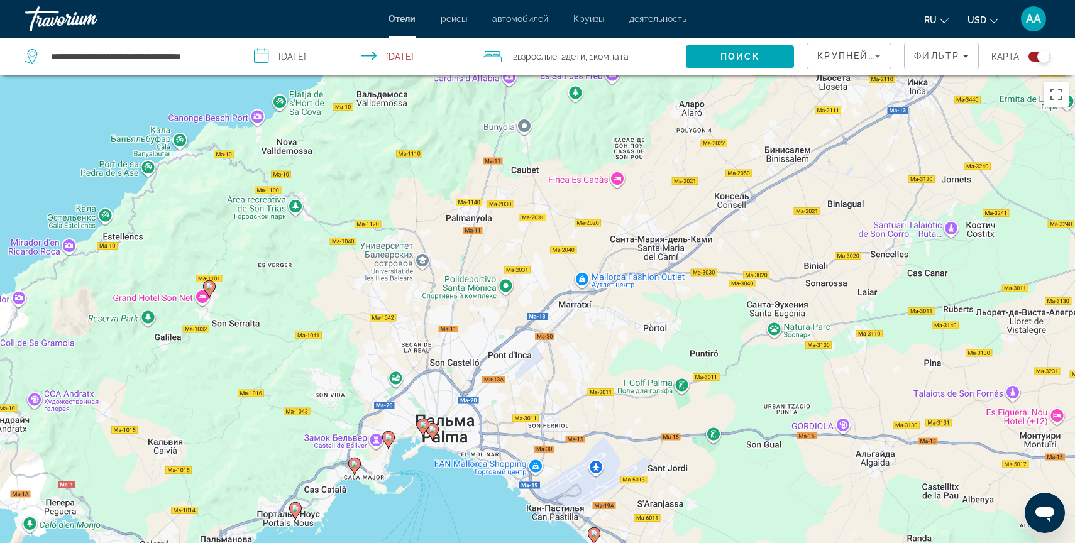
click at [430, 436] on gmp-advanced-marker "Main content" at bounding box center [432, 431] width 13 height 19
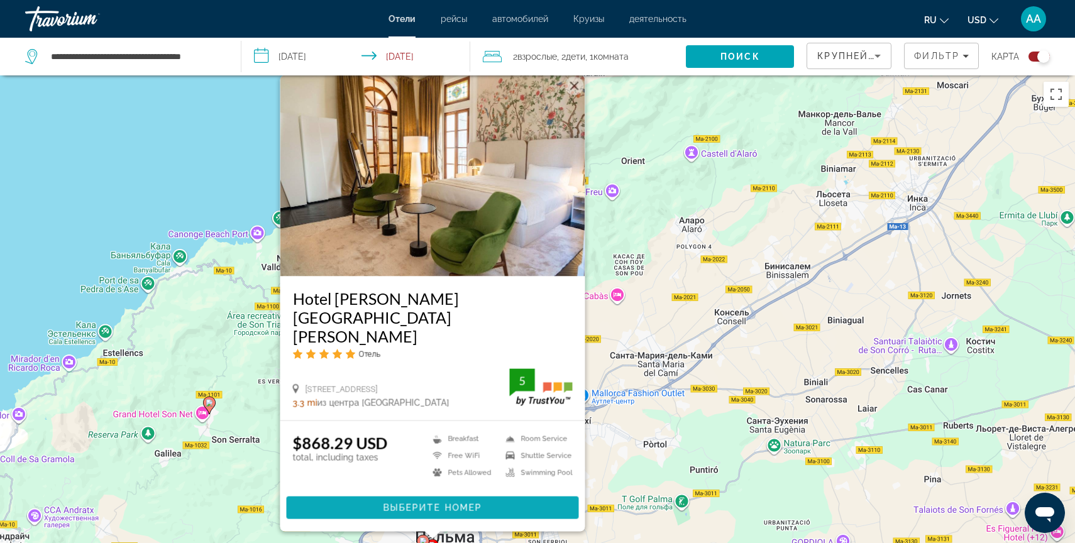
click at [458, 507] on span "Выберите номер" at bounding box center [432, 508] width 99 height 10
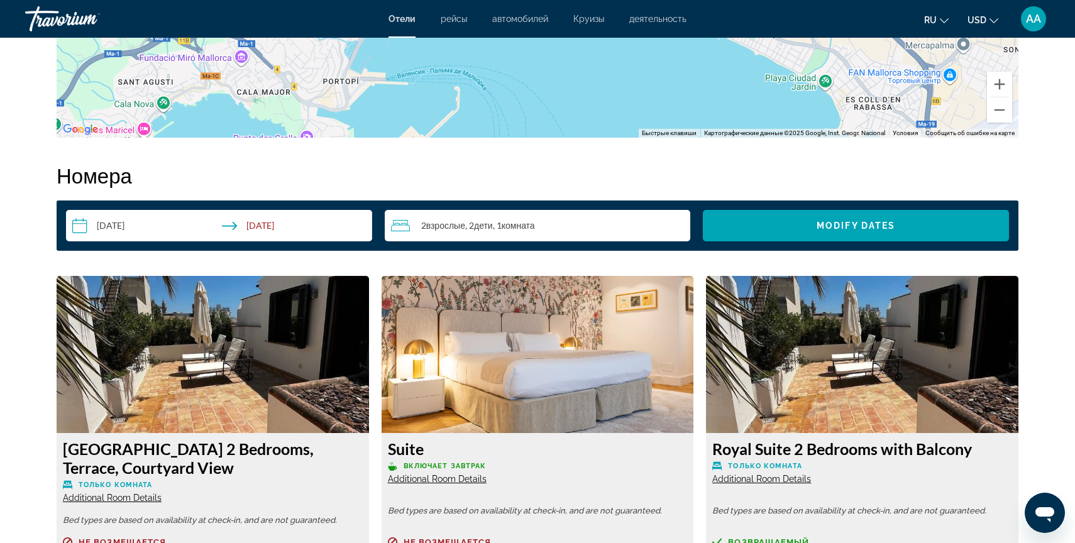
scroll to position [1112, 0]
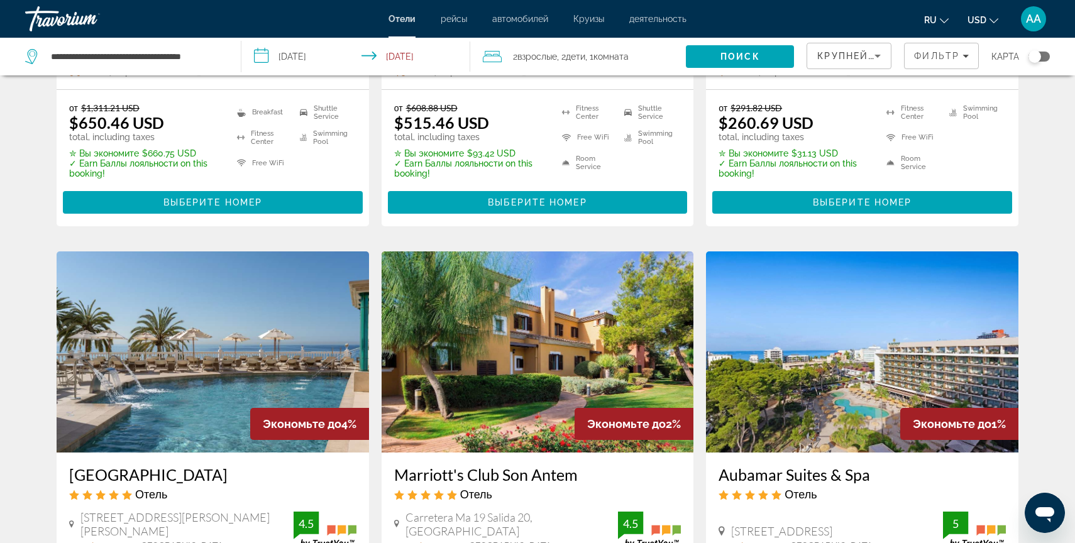
scroll to position [923, 0]
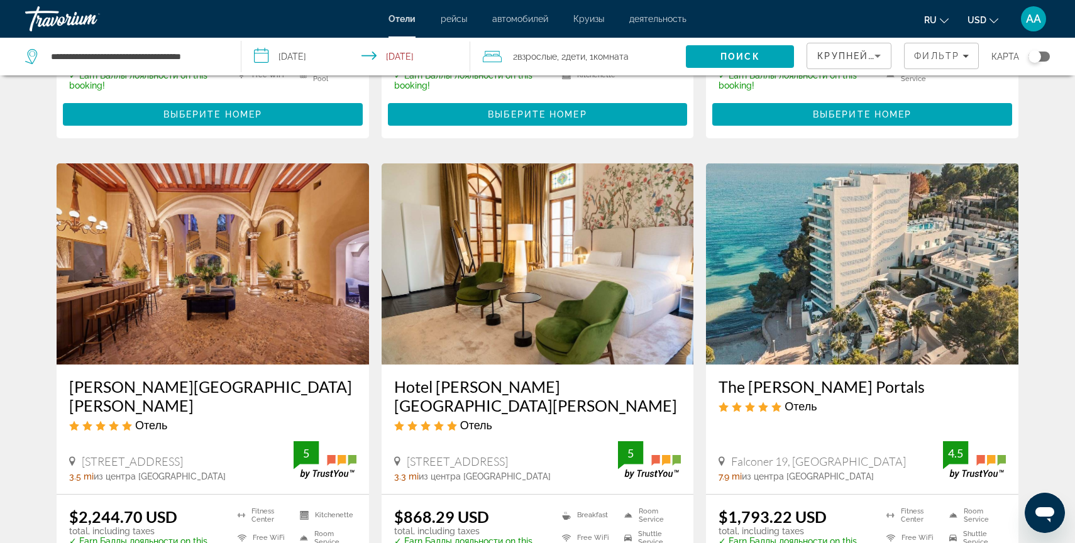
click at [299, 55] on input "**********" at bounding box center [358, 58] width 234 height 41
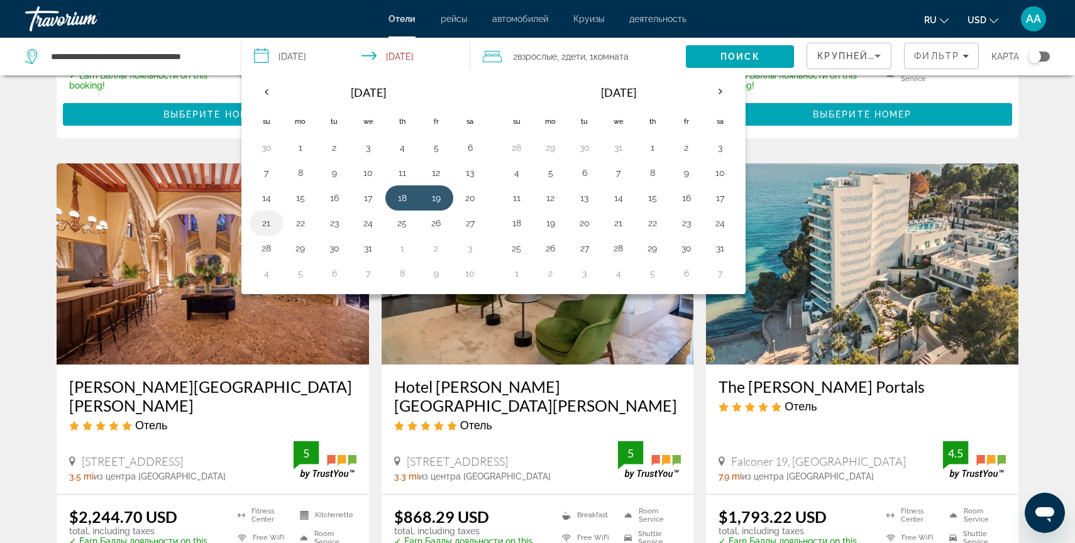
click at [272, 223] on button "21" at bounding box center [267, 223] width 20 height 18
click at [382, 227] on td "24" at bounding box center [368, 223] width 34 height 25
click at [371, 226] on button "24" at bounding box center [368, 223] width 20 height 18
type input "**********"
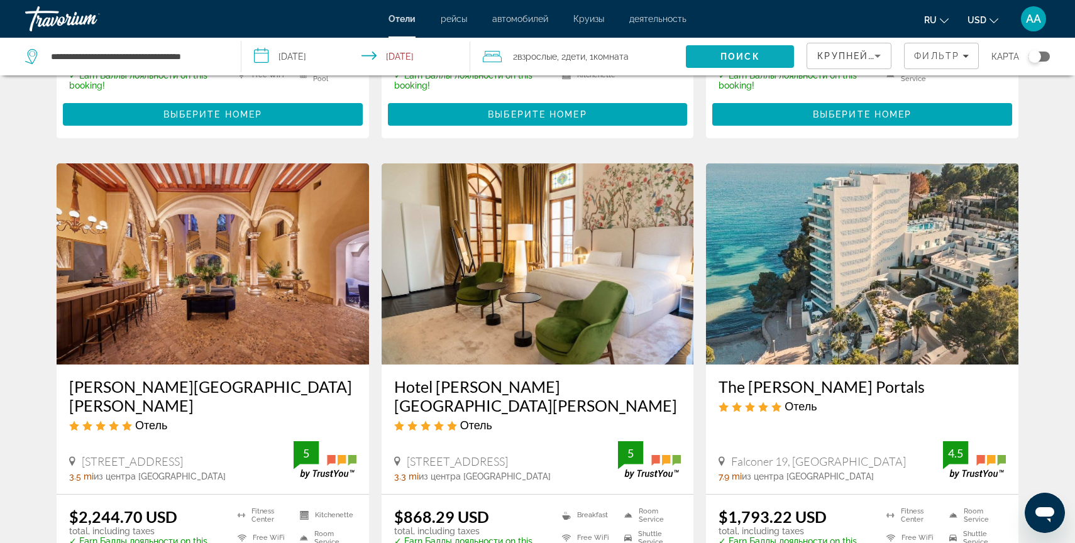
click at [709, 63] on span "Search" at bounding box center [740, 56] width 108 height 30
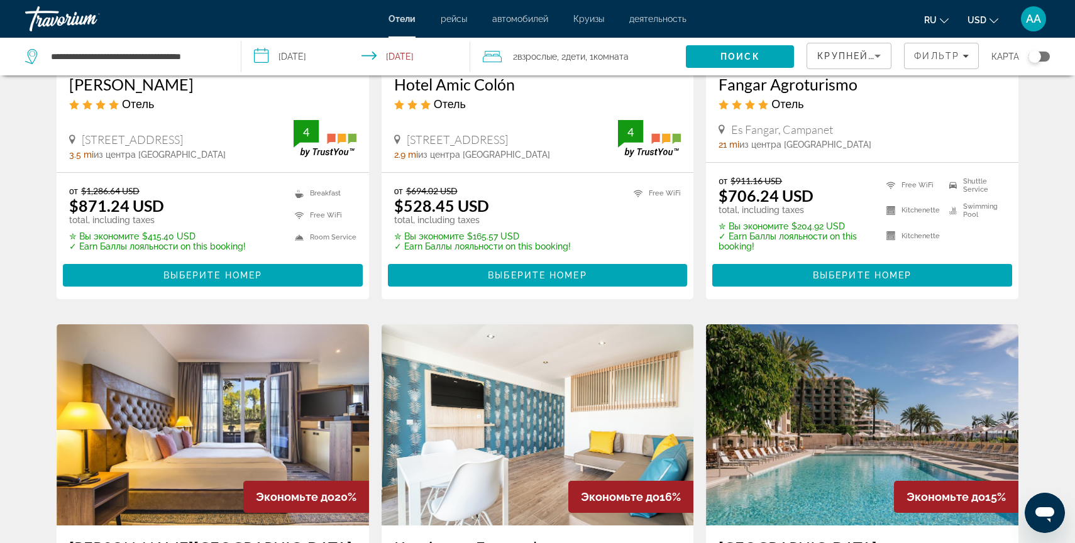
scroll to position [501, 0]
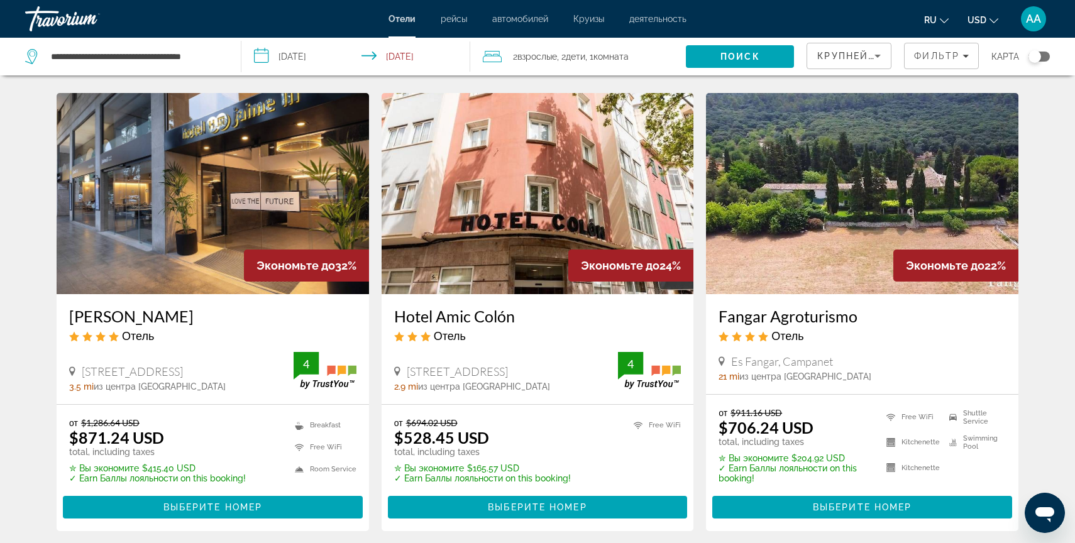
click at [1039, 56] on div "Toggle map" at bounding box center [1035, 56] width 13 height 13
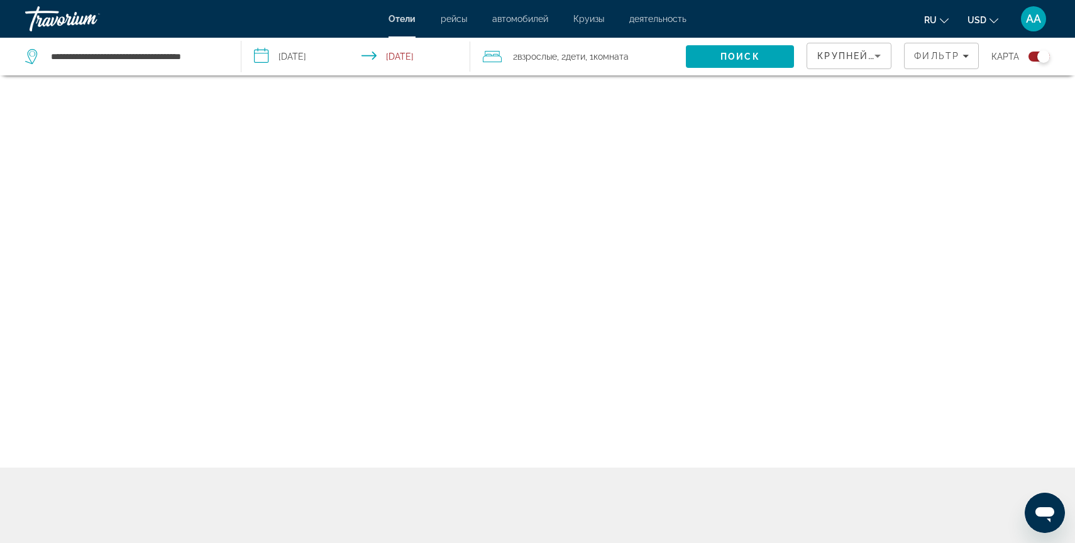
scroll to position [75, 0]
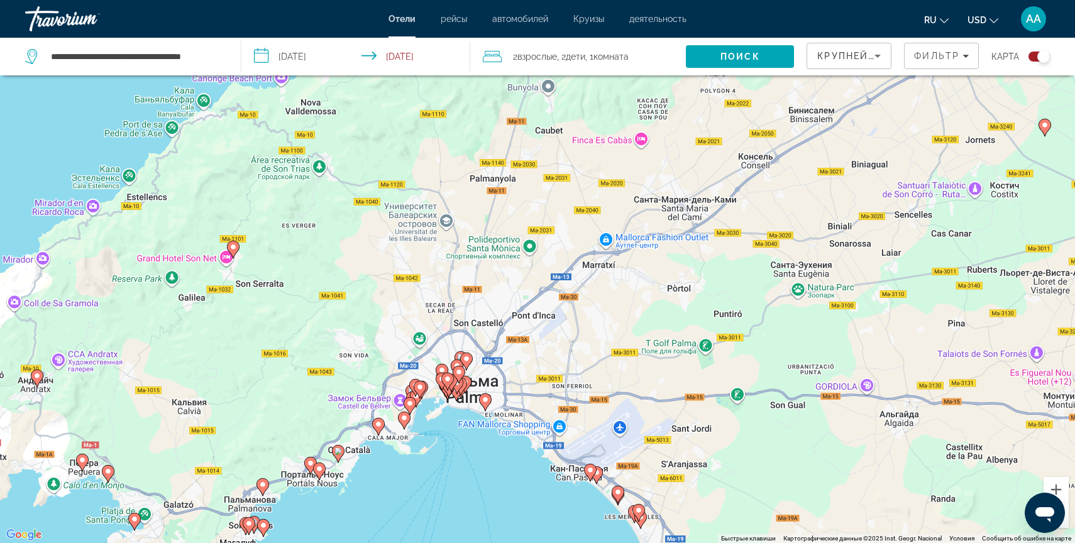
drag, startPoint x: 454, startPoint y: 258, endPoint x: 453, endPoint y: 431, distance: 173.5
click at [453, 431] on div "Чтобы активировать перетаскивание с помощью клавиатуры, нажмите Alt + Ввод. Пос…" at bounding box center [537, 271] width 1075 height 543
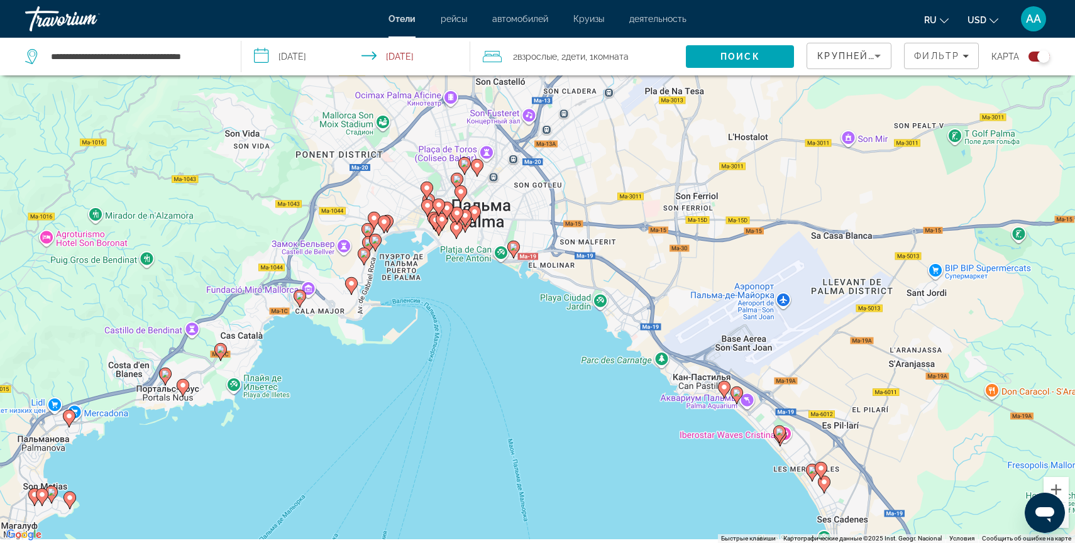
drag, startPoint x: 465, startPoint y: 418, endPoint x: 465, endPoint y: 297, distance: 121.3
click at [465, 297] on div "Чтобы активировать перетаскивание с помощью клавиатуры, нажмите Alt + Ввод. Пос…" at bounding box center [537, 271] width 1075 height 543
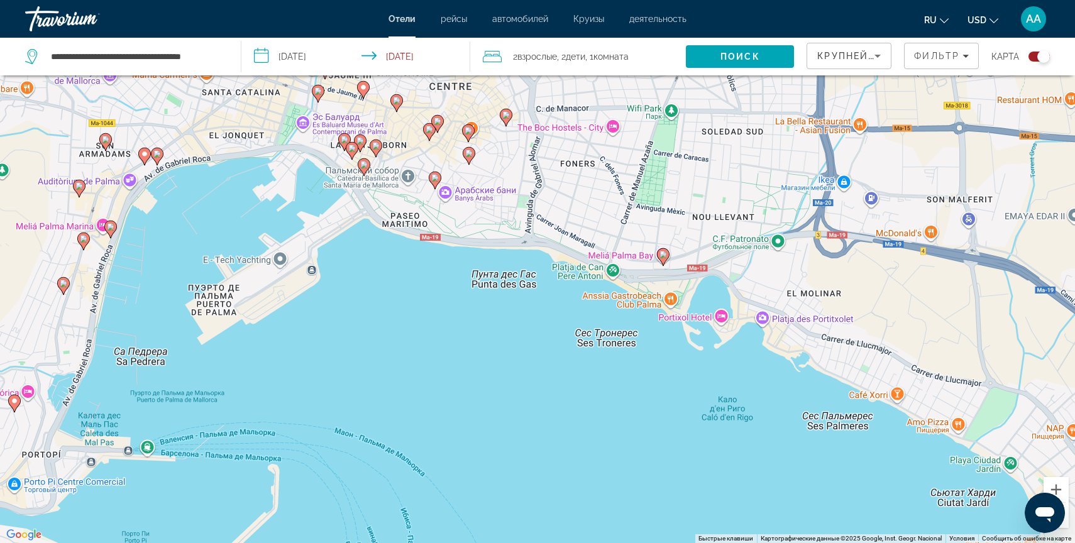
drag, startPoint x: 490, startPoint y: 258, endPoint x: 494, endPoint y: 385, distance: 127.1
click at [494, 385] on div "Чтобы активировать перетаскивание с помощью клавиатуры, нажмите Alt + Ввод. Пос…" at bounding box center [537, 271] width 1075 height 543
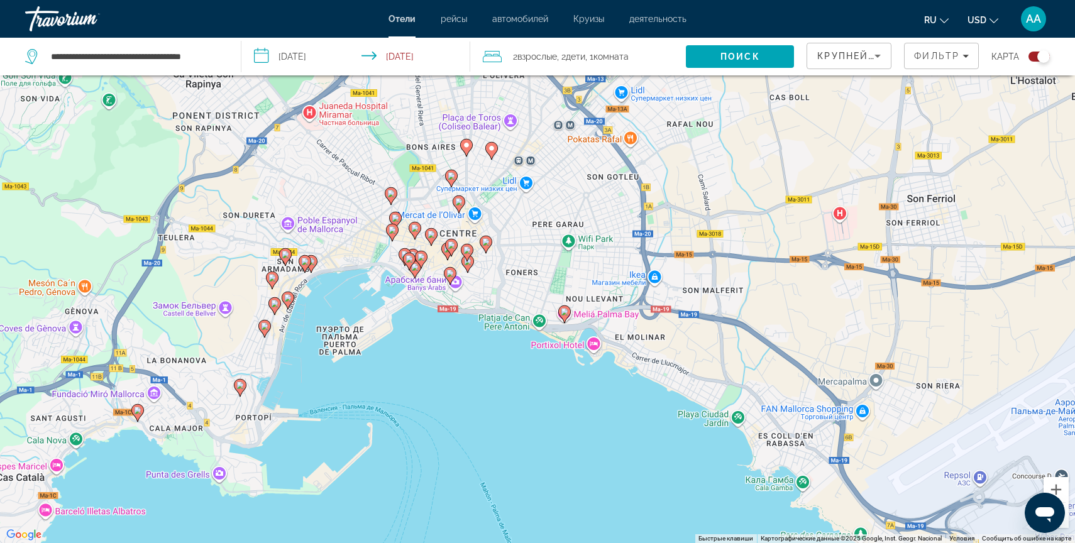
click at [412, 272] on icon "Main content" at bounding box center [414, 270] width 11 height 16
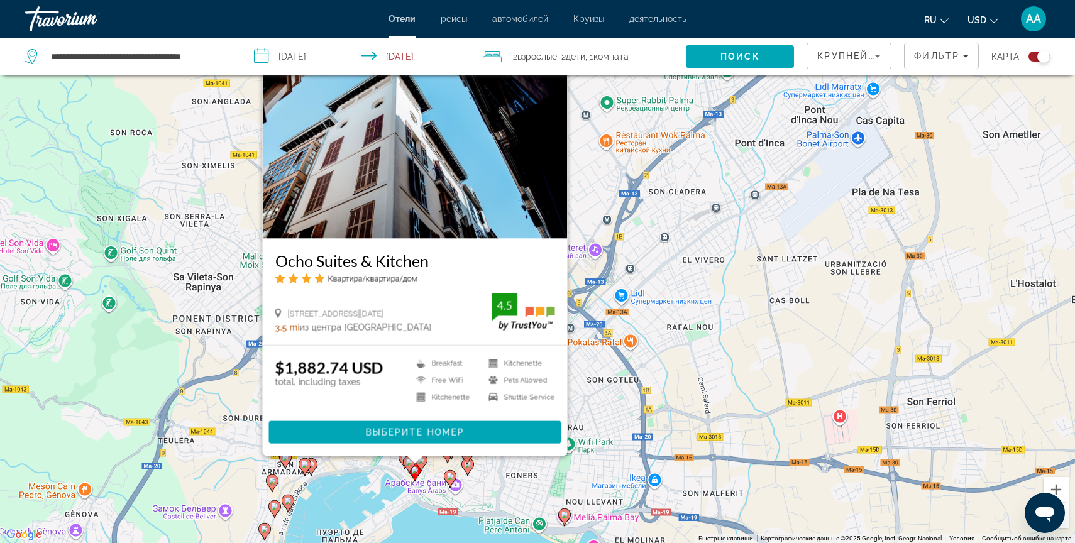
click at [497, 493] on div "Чтобы активировать перетаскивание с помощью клавиатуры, нажмите Alt + Ввод. Пос…" at bounding box center [537, 271] width 1075 height 543
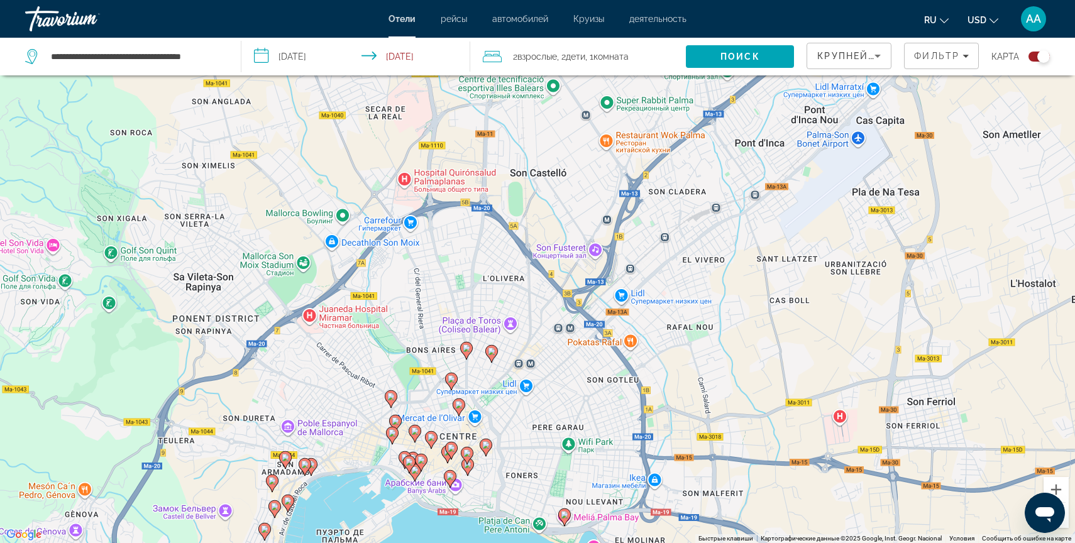
click at [454, 481] on gmp-advanced-marker "Main content" at bounding box center [450, 479] width 13 height 19
